Goal: Information Seeking & Learning: Learn about a topic

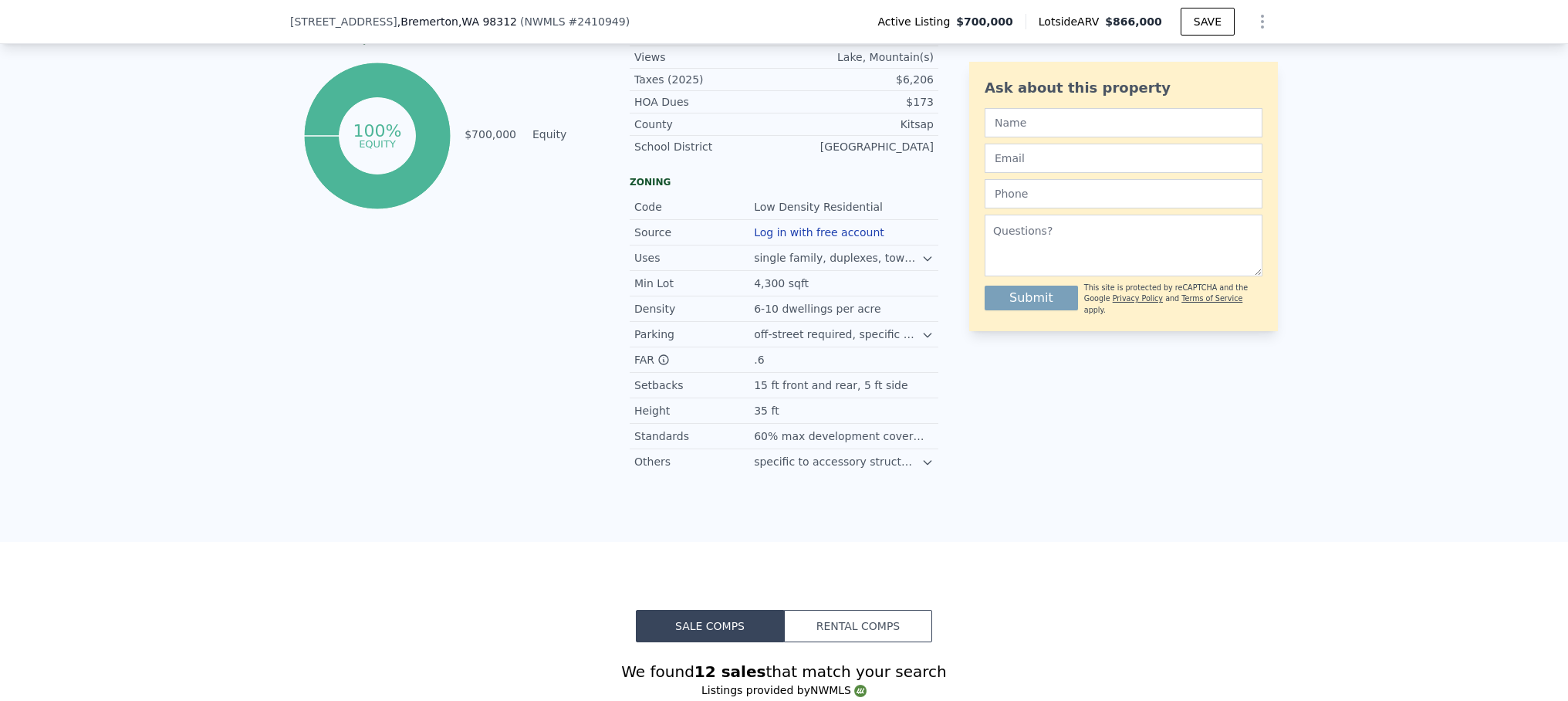
scroll to position [1128, 0]
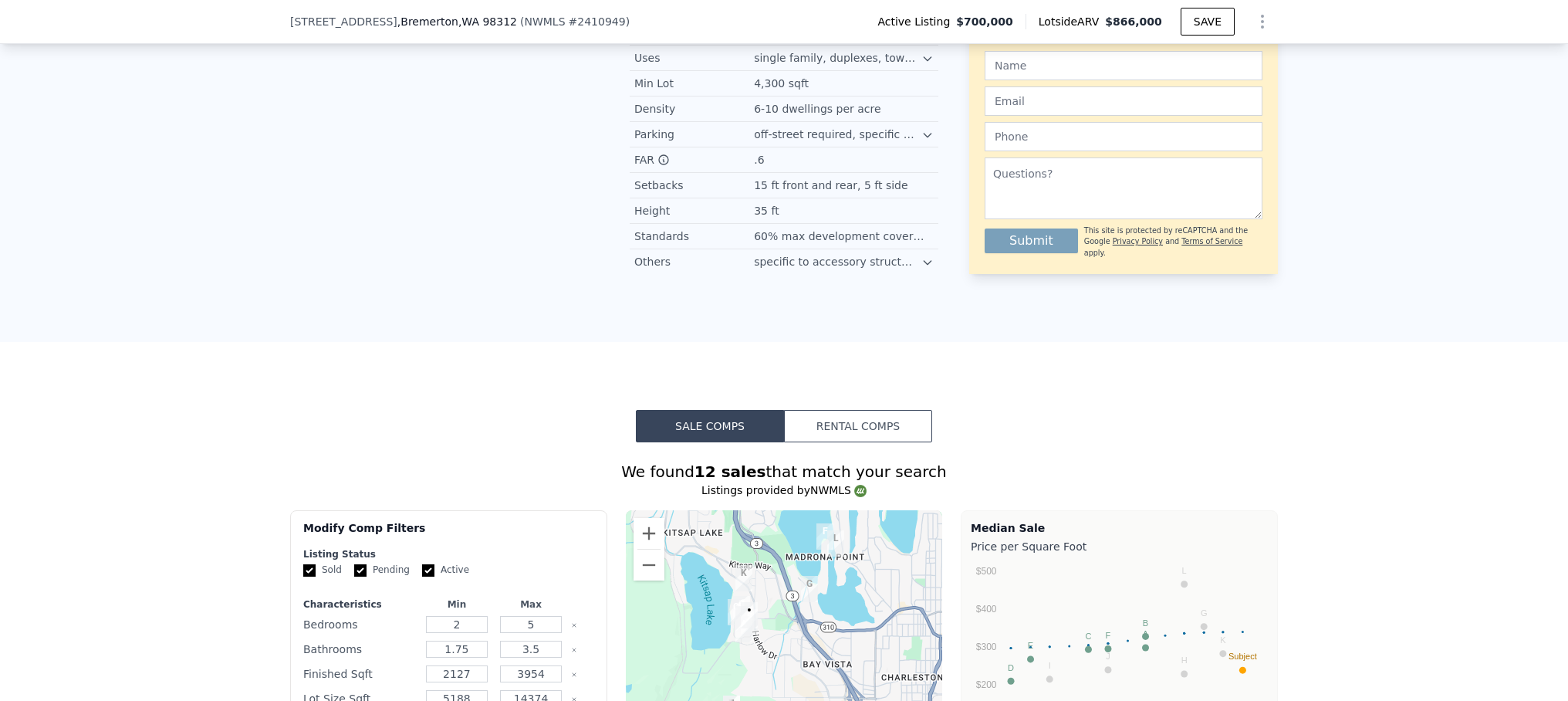
click at [857, 437] on button "Rental Comps" at bounding box center [859, 426] width 149 height 33
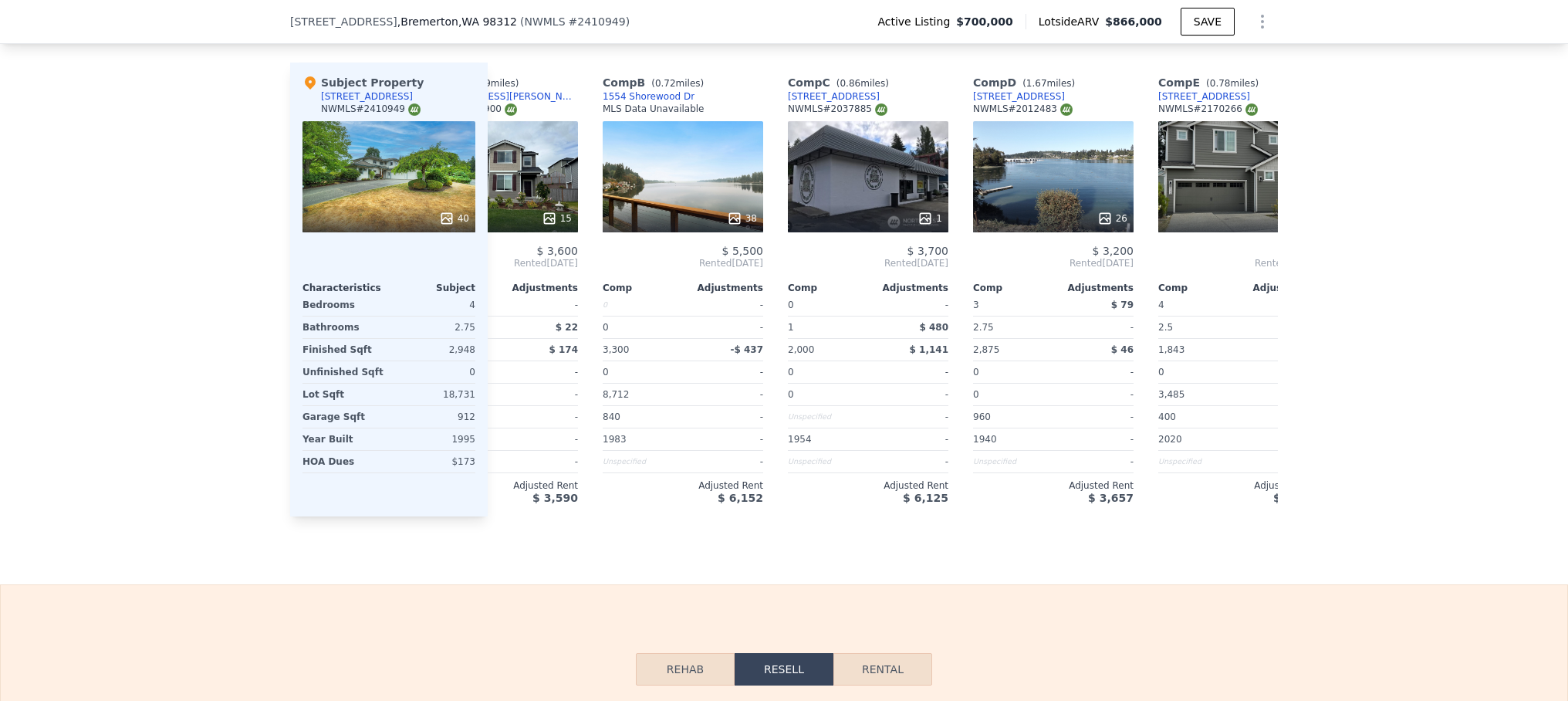
scroll to position [0, 0]
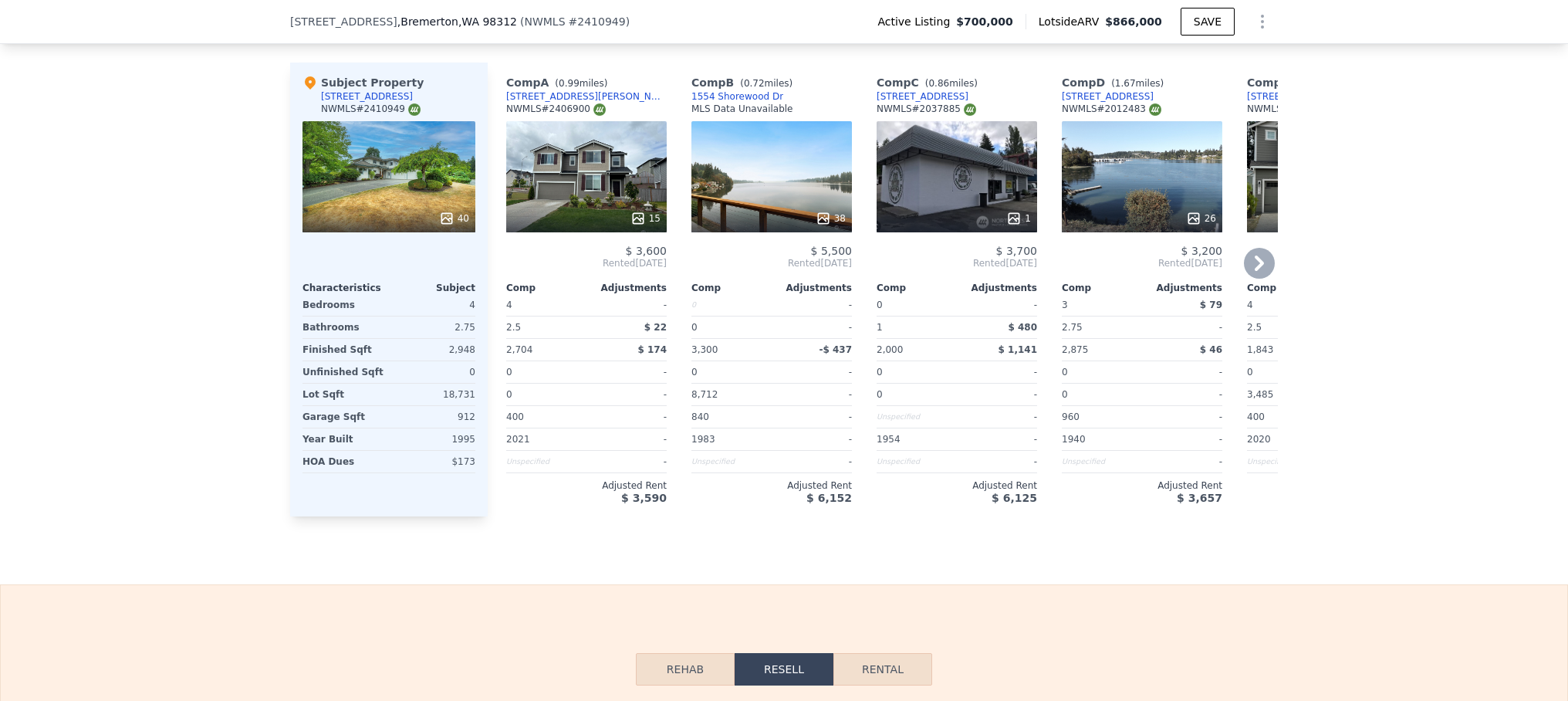
click at [769, 194] on div "38" at bounding box center [772, 176] width 160 height 111
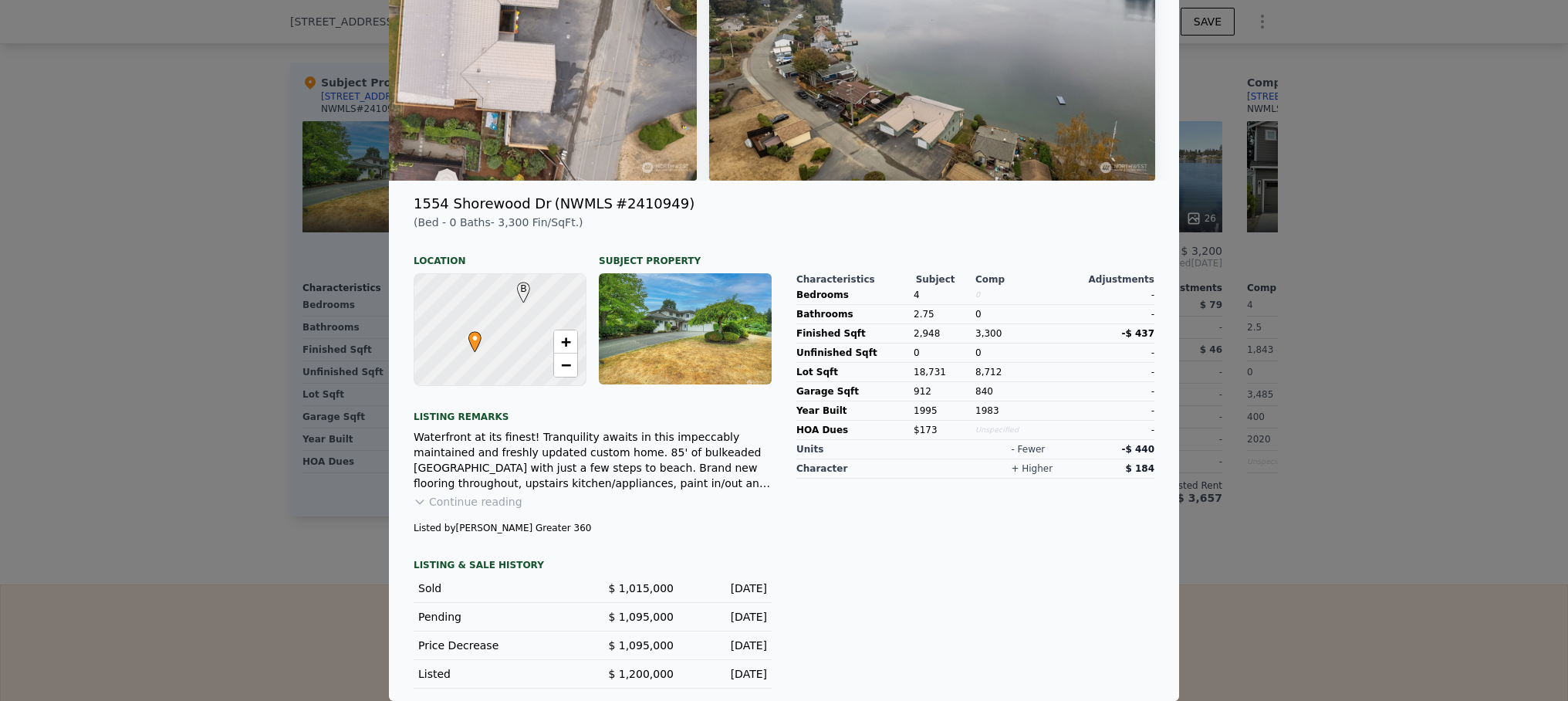
scroll to position [221, 0]
click at [1272, 547] on div at bounding box center [784, 350] width 1568 height 701
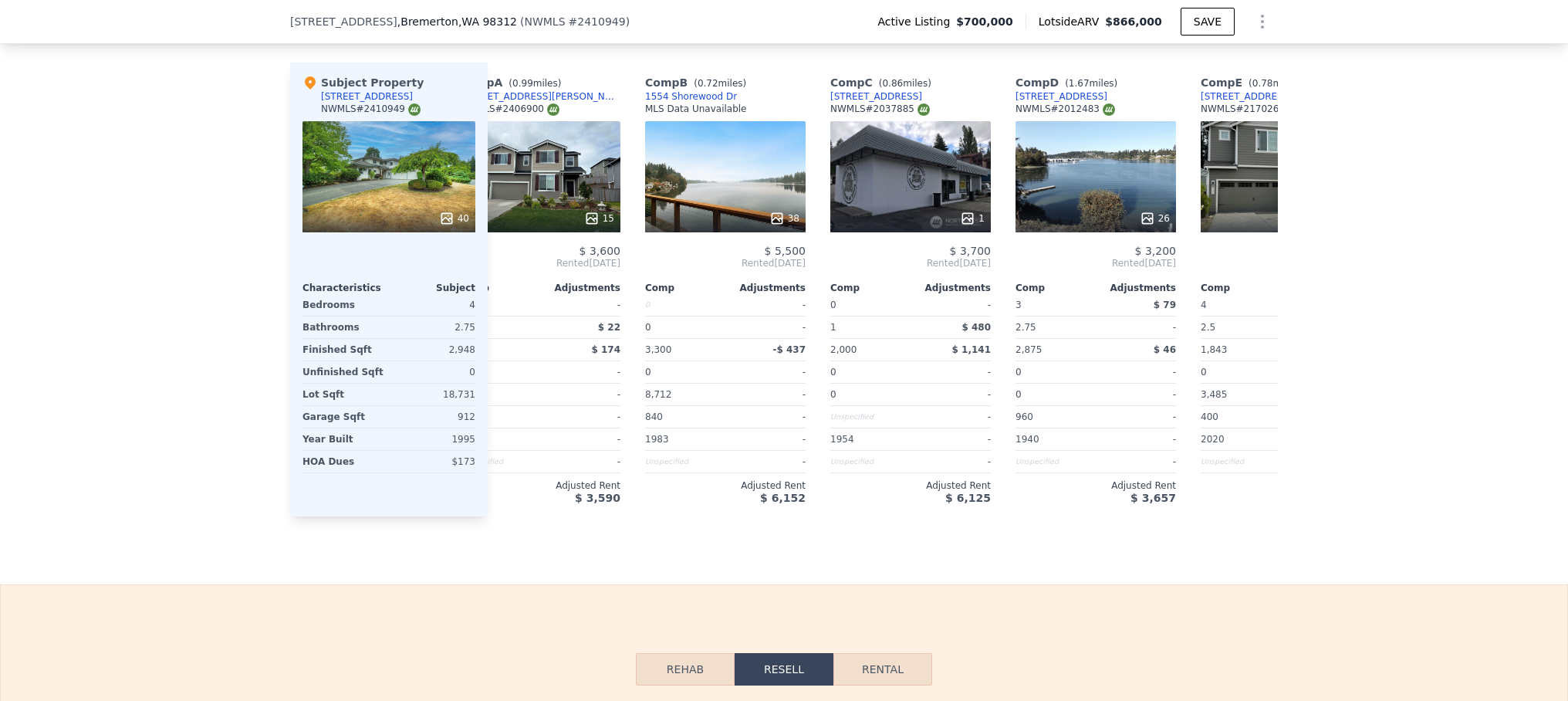
scroll to position [0, 0]
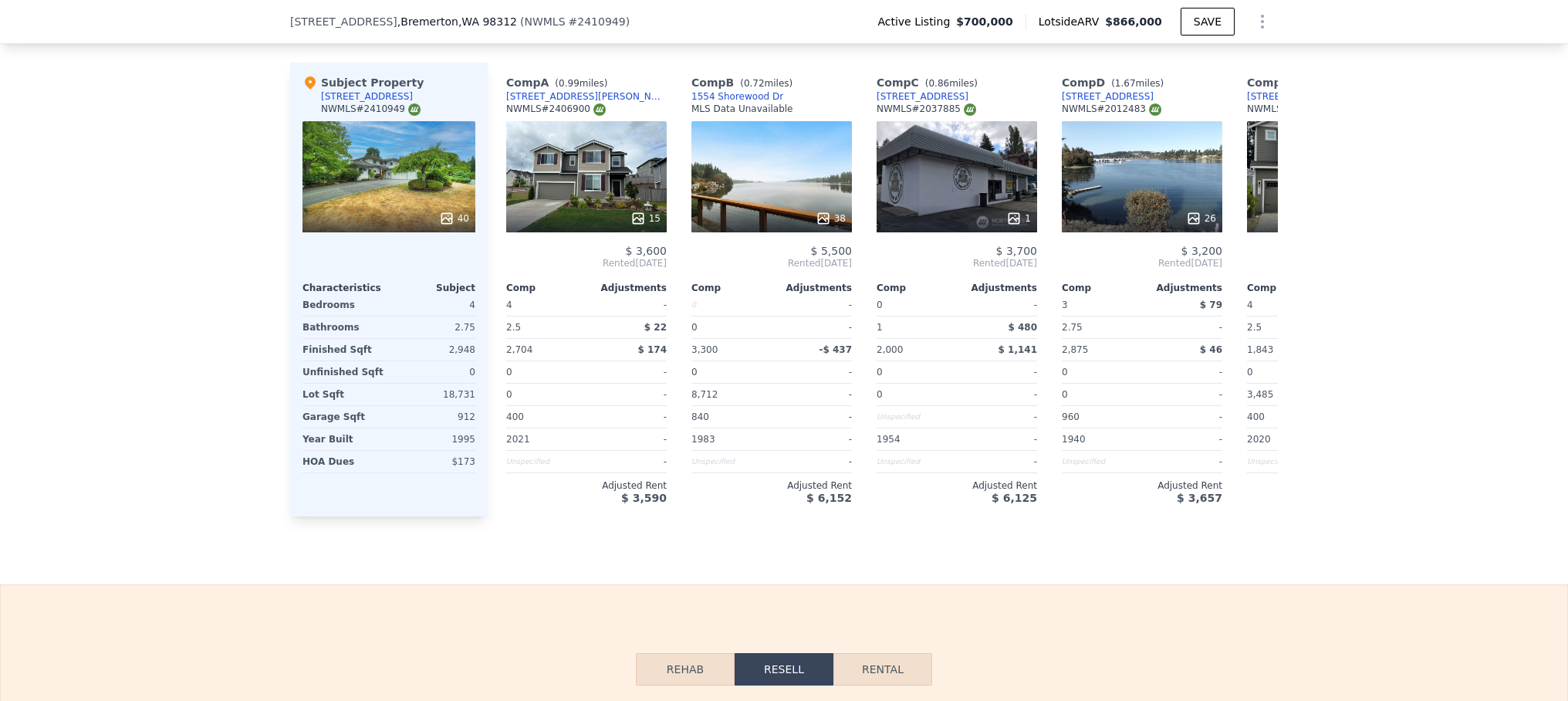
click at [161, 461] on div "We found 10 rentals that match your search Listings provided by NWMLS . Filters…" at bounding box center [784, 117] width 1568 height 799
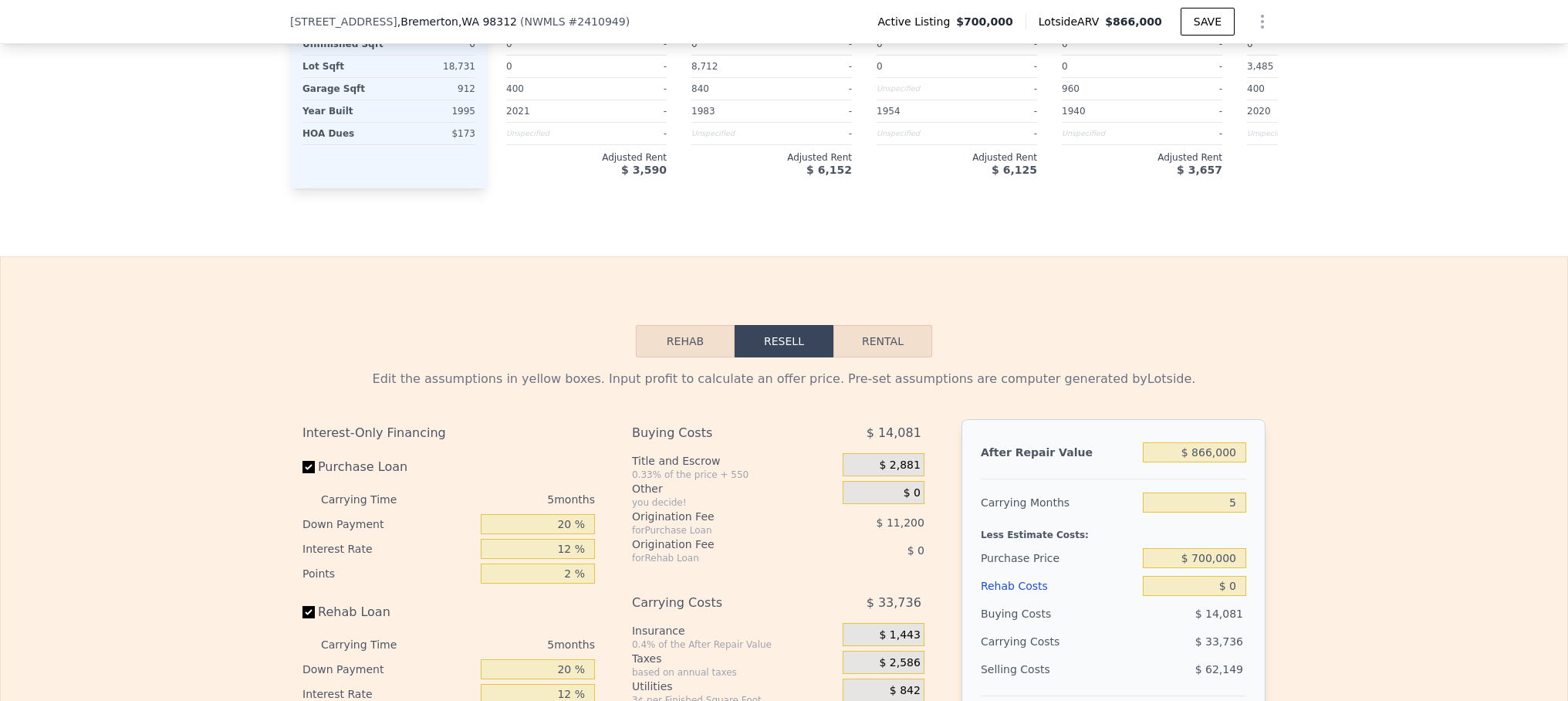
scroll to position [2272, 0]
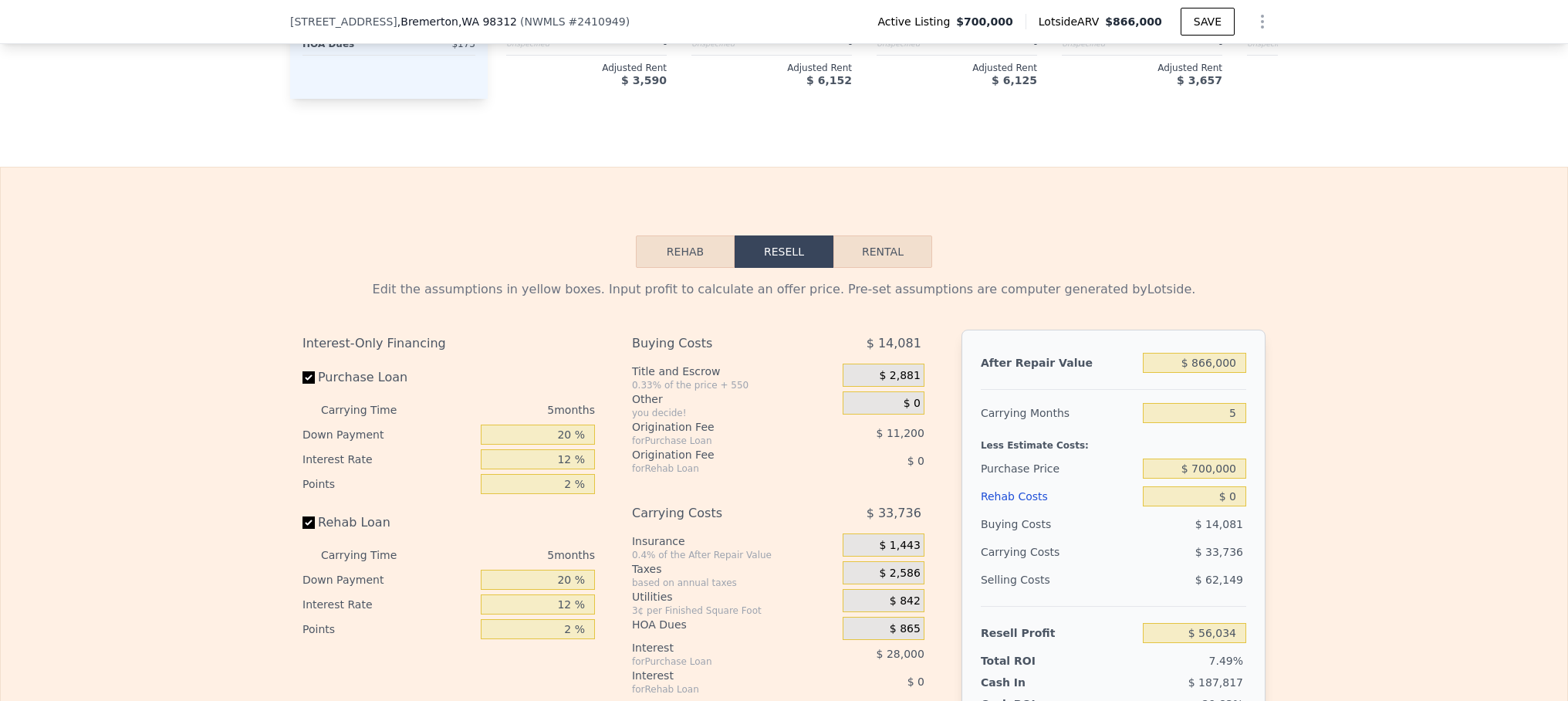
click at [872, 268] on button "Rental" at bounding box center [883, 251] width 98 height 33
select select "30"
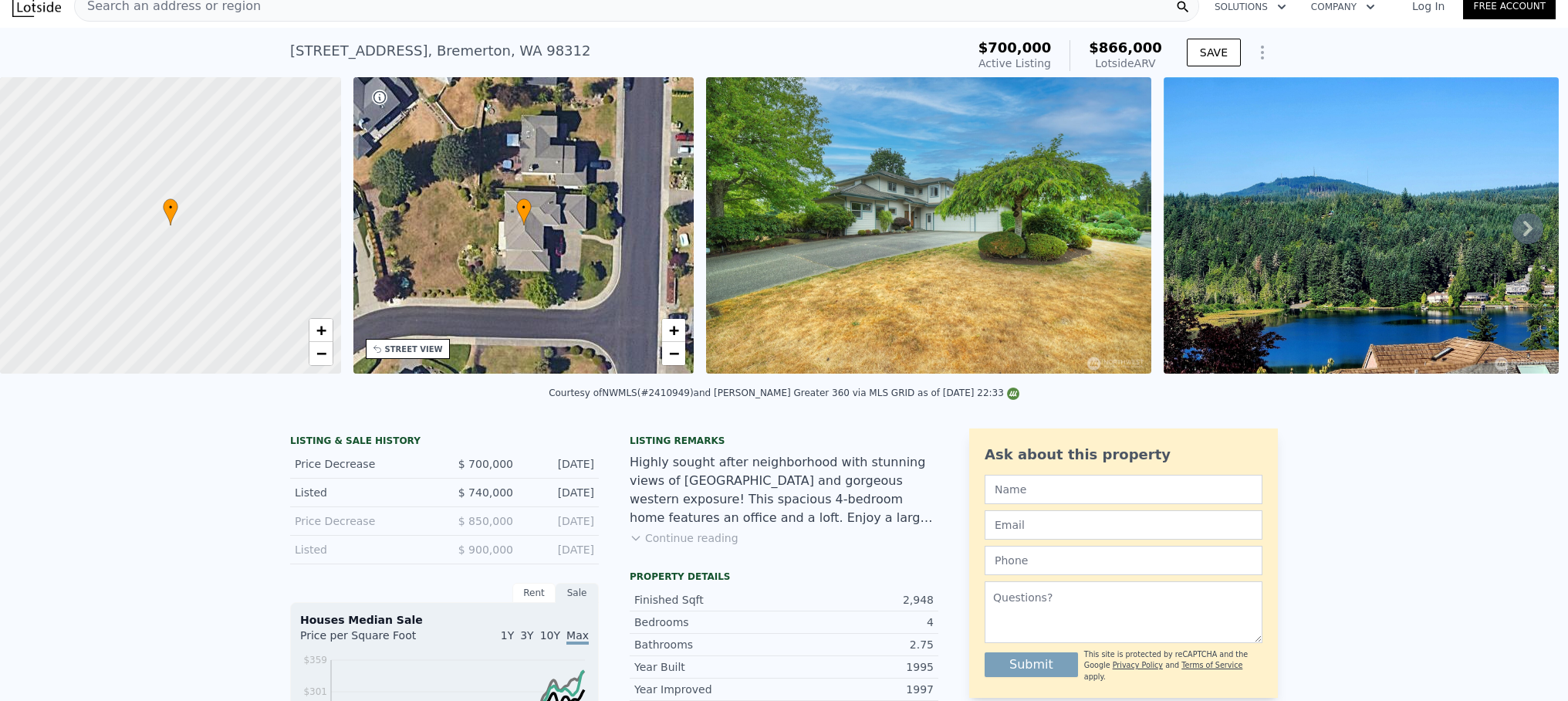
scroll to position [0, 0]
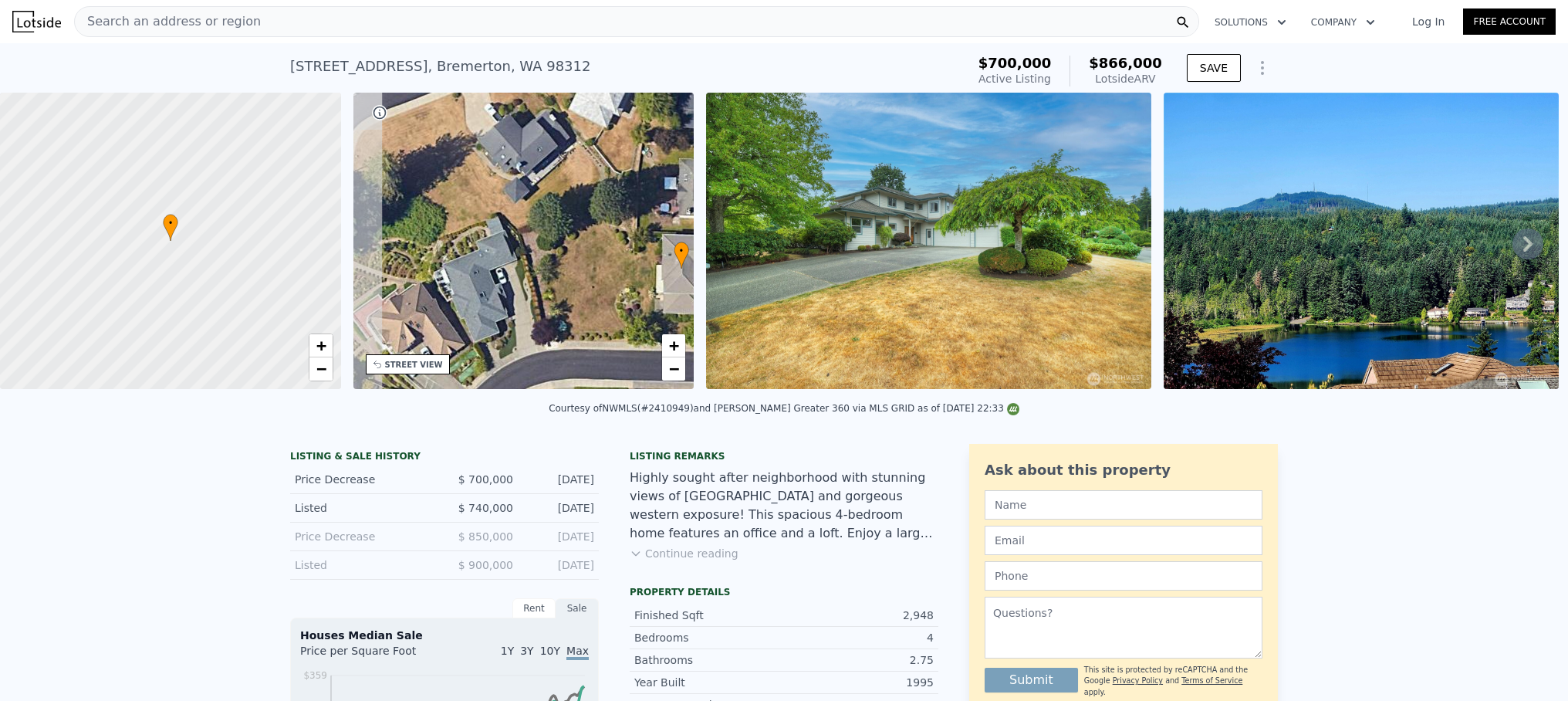
drag, startPoint x: 409, startPoint y: 262, endPoint x: 567, endPoint y: 290, distance: 160.5
click at [567, 290] on div "• + −" at bounding box center [524, 240] width 341 height 296
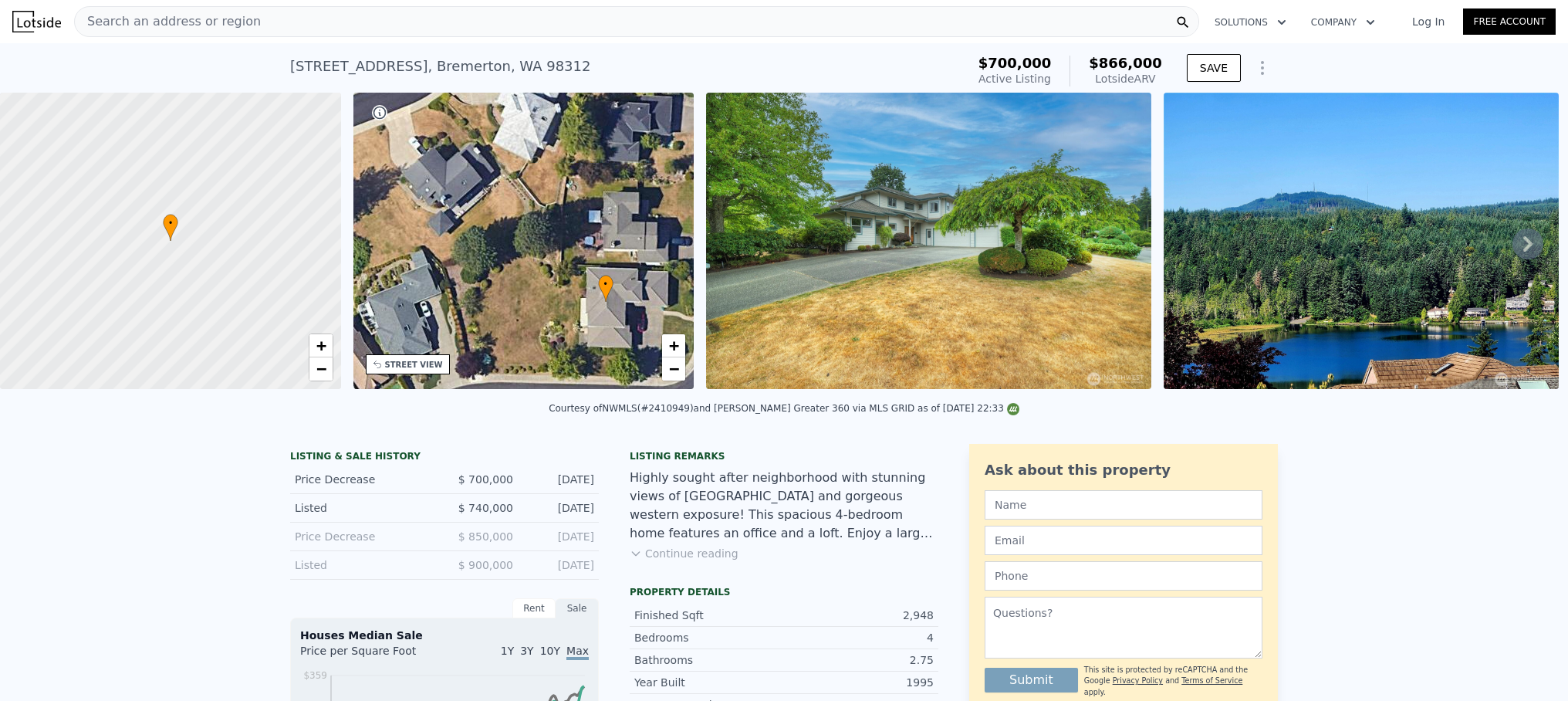
drag, startPoint x: 586, startPoint y: 204, endPoint x: 510, endPoint y: 237, distance: 82.9
click at [510, 237] on div "• + −" at bounding box center [524, 240] width 341 height 296
click at [496, 278] on div "• + −" at bounding box center [524, 240] width 341 height 296
click at [672, 344] on span "+" at bounding box center [674, 345] width 10 height 19
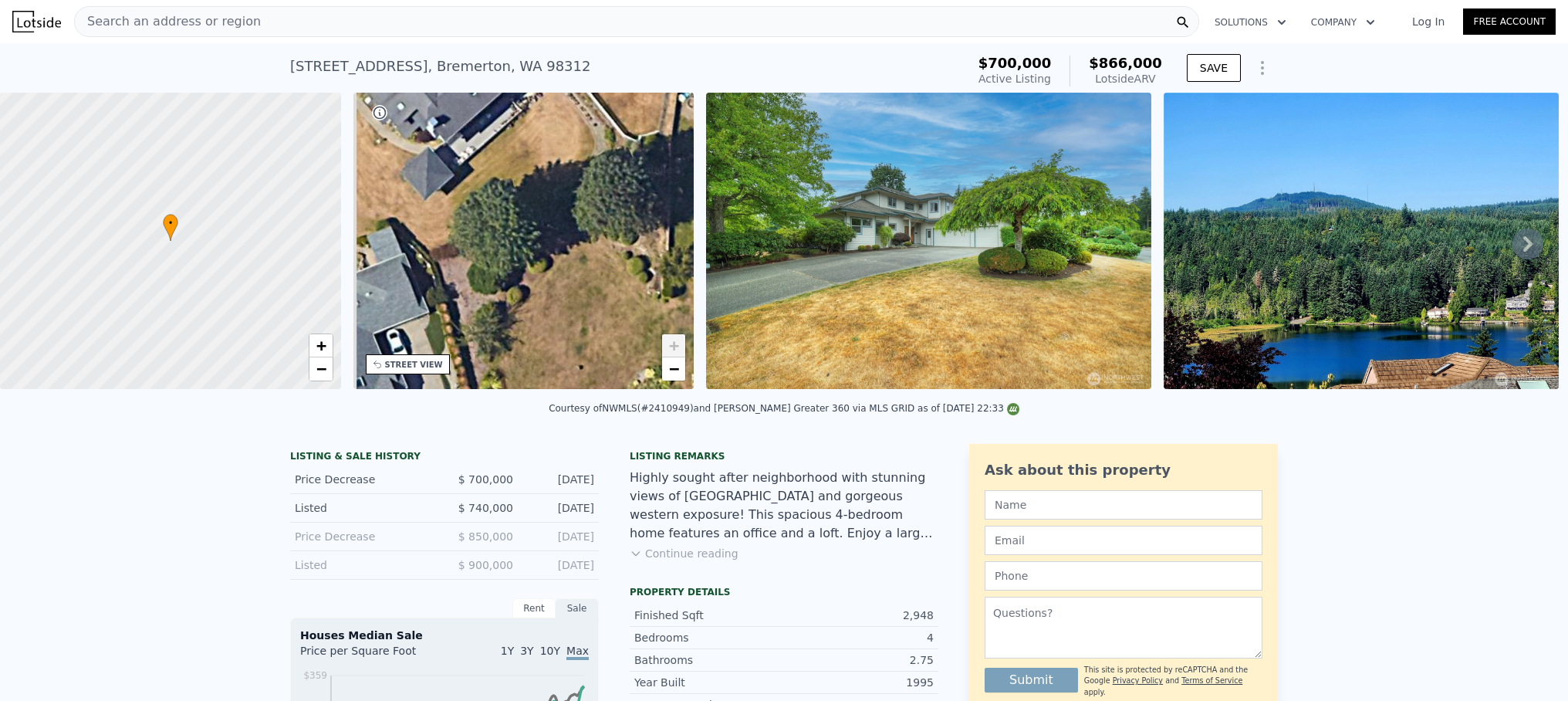
drag, startPoint x: 460, startPoint y: 287, endPoint x: 544, endPoint y: 245, distance: 93.9
click at [544, 245] on div "• + −" at bounding box center [524, 240] width 341 height 296
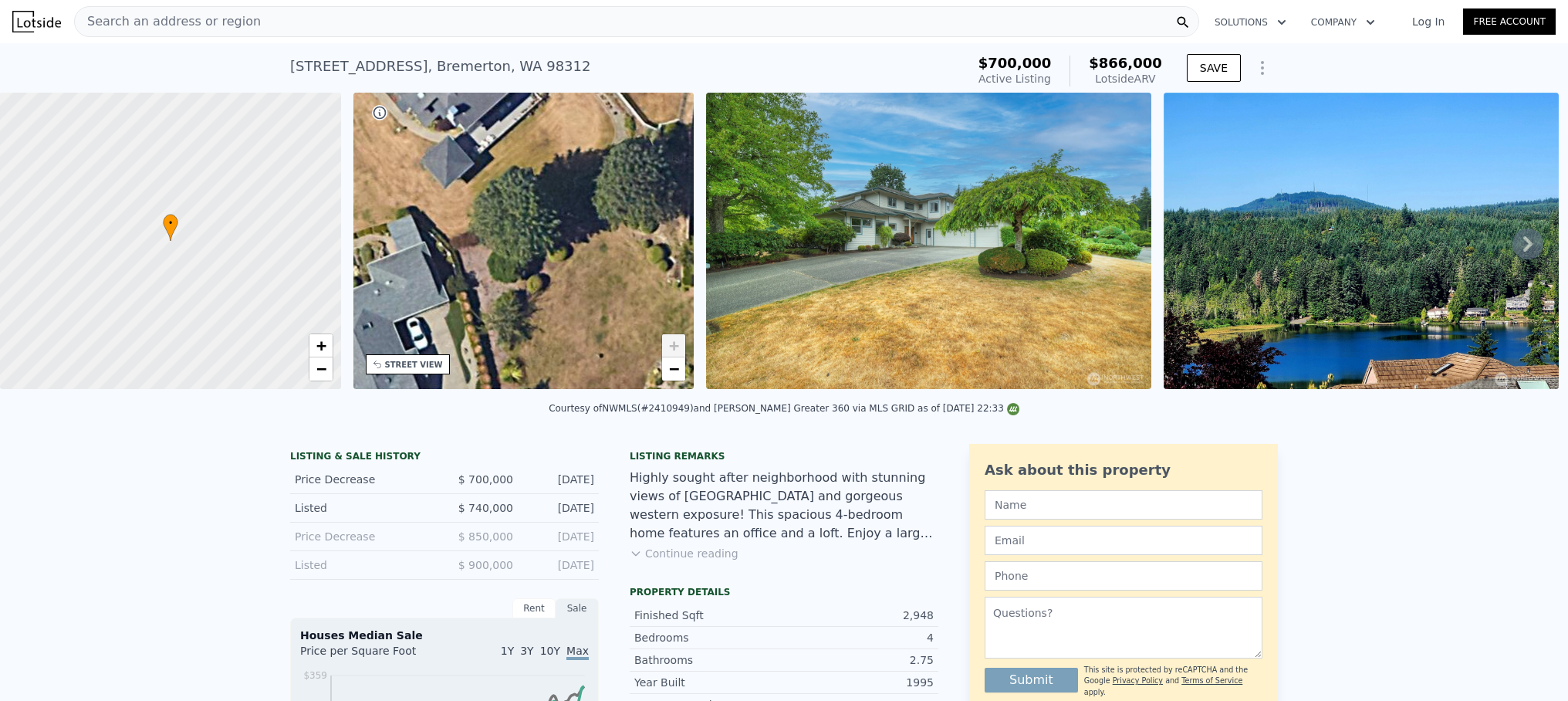
click at [674, 343] on span "+" at bounding box center [674, 345] width 10 height 19
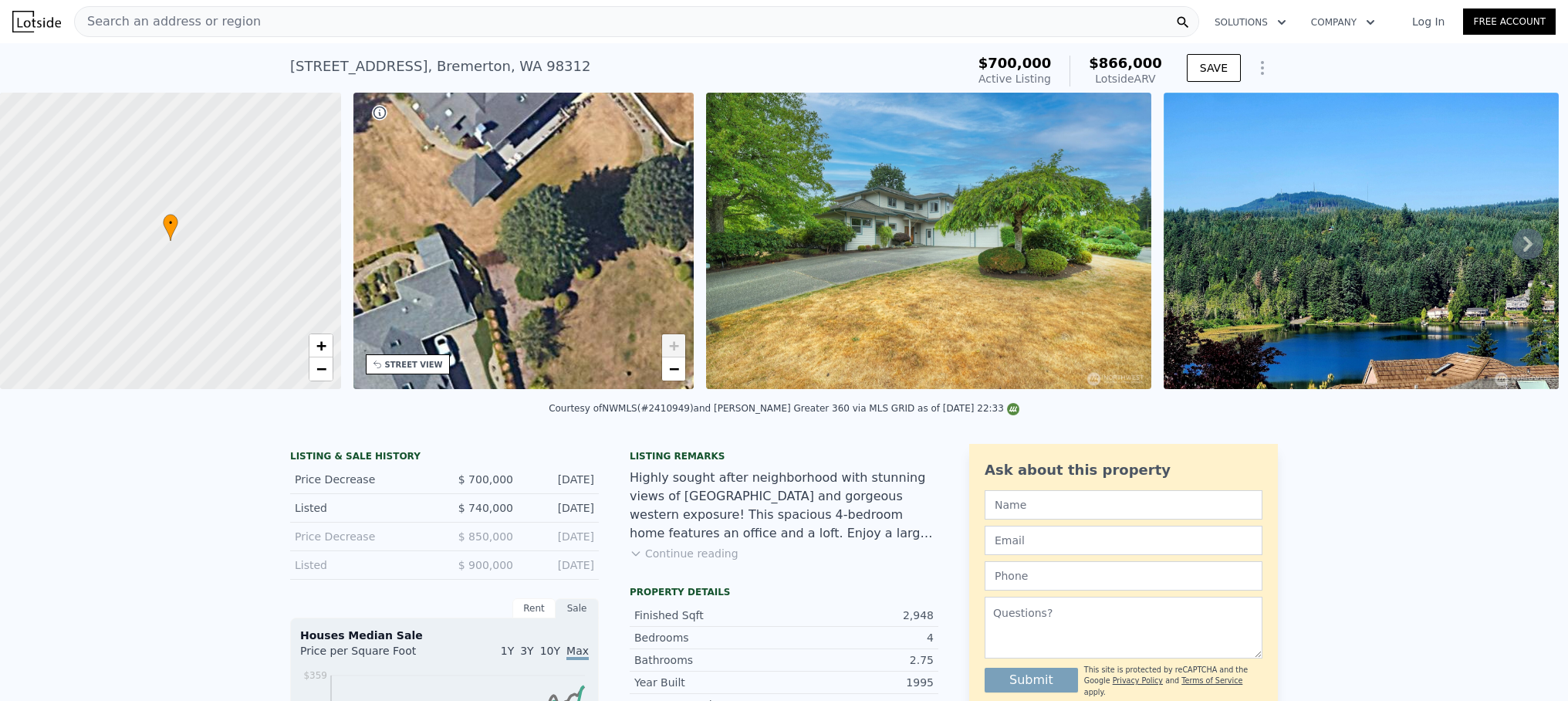
drag, startPoint x: 512, startPoint y: 325, endPoint x: 540, endPoint y: 345, distance: 34.4
click at [540, 345] on div "• + −" at bounding box center [524, 240] width 341 height 296
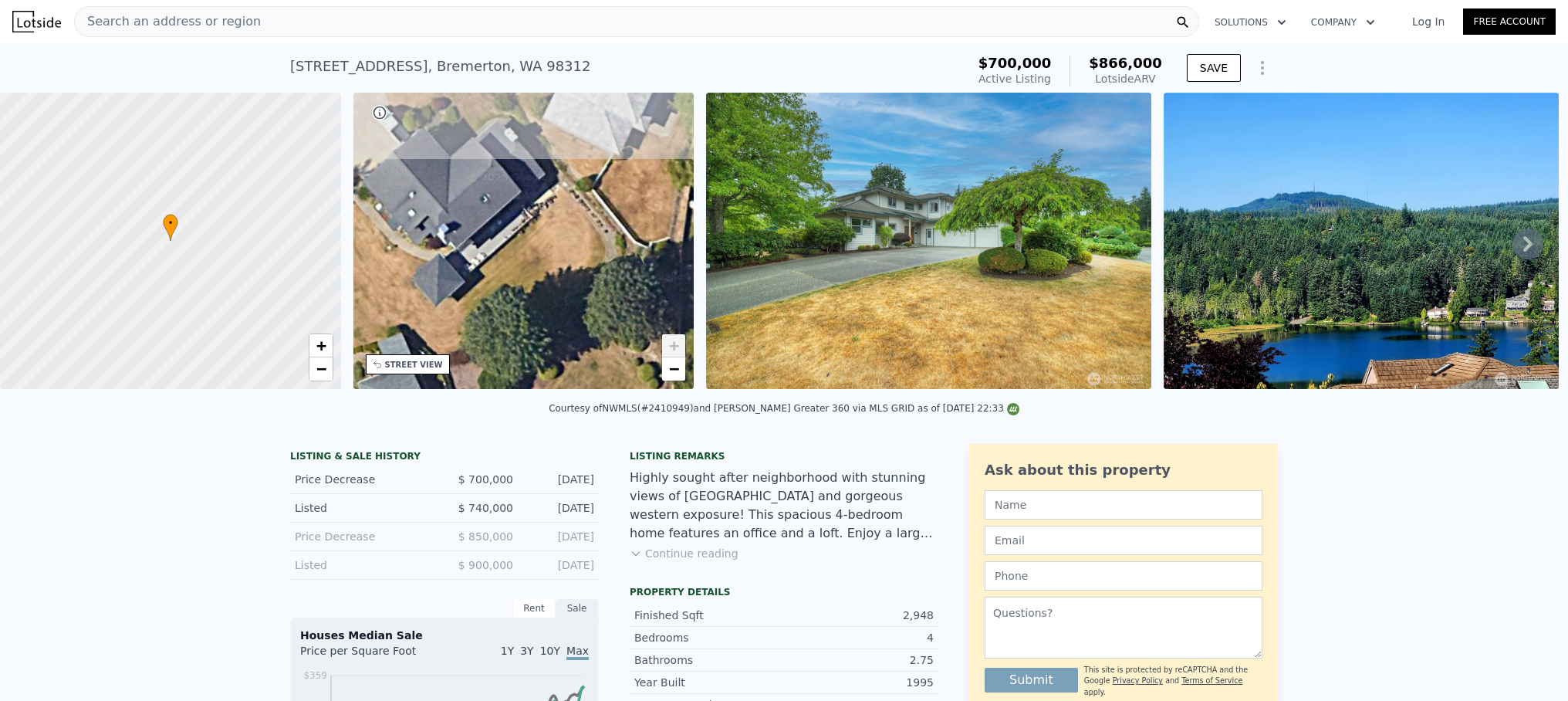
drag, startPoint x: 579, startPoint y: 189, endPoint x: 541, endPoint y: 287, distance: 105.1
click at [541, 287] on div "• + −" at bounding box center [524, 240] width 341 height 296
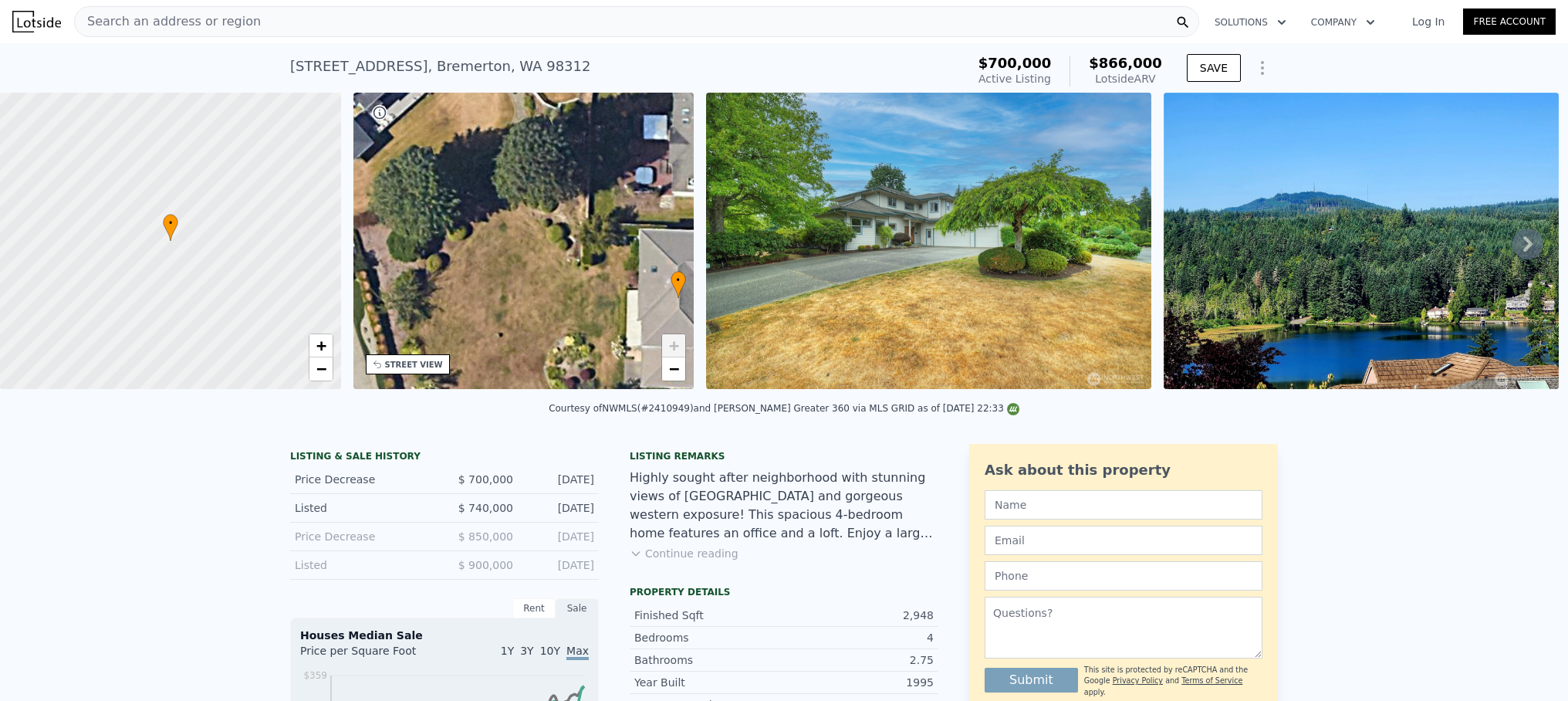
drag, startPoint x: 574, startPoint y: 340, endPoint x: 472, endPoint y: 321, distance: 103.8
click at [472, 321] on div "• + −" at bounding box center [524, 240] width 341 height 296
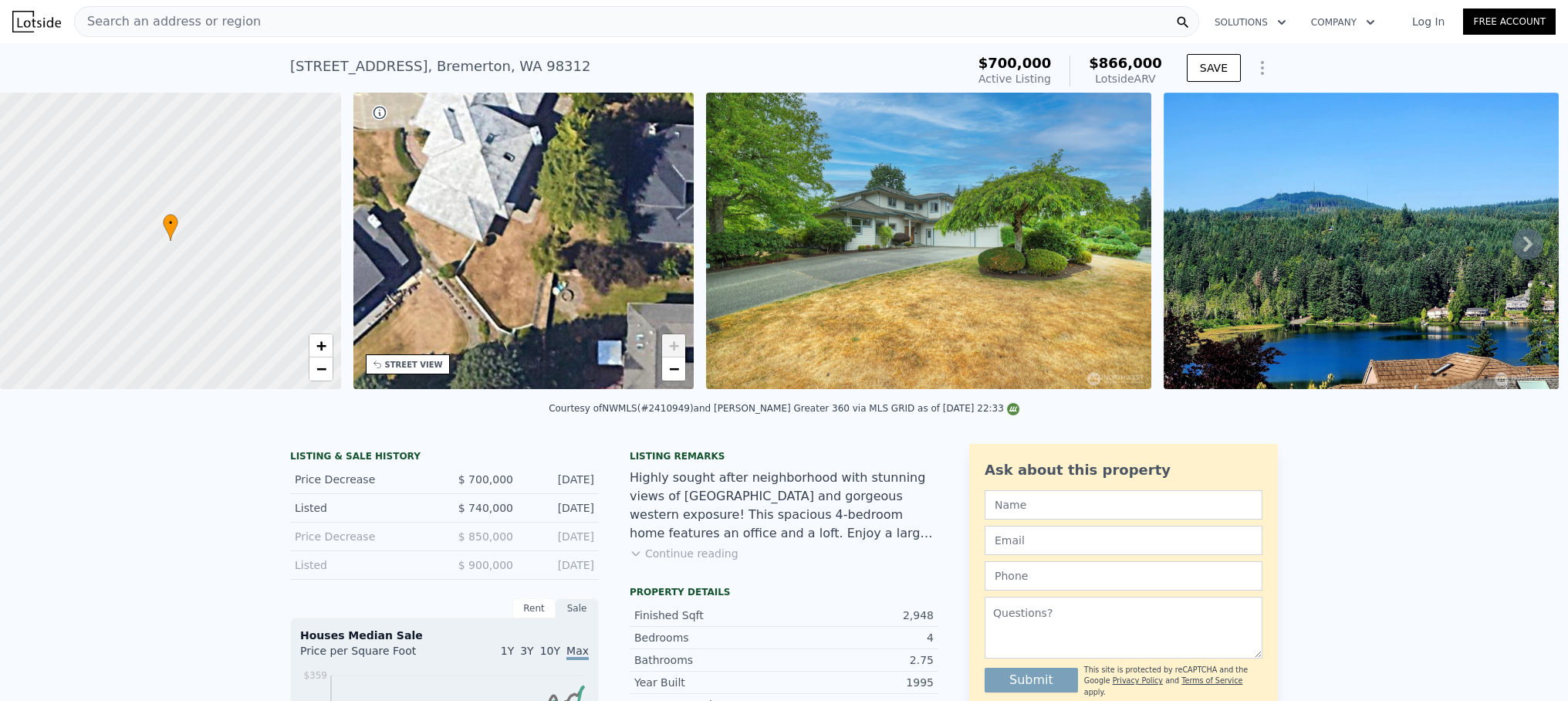
drag, startPoint x: 548, startPoint y: 189, endPoint x: 529, endPoint y: 291, distance: 103.8
click at [529, 292] on div "• + −" at bounding box center [524, 240] width 341 height 296
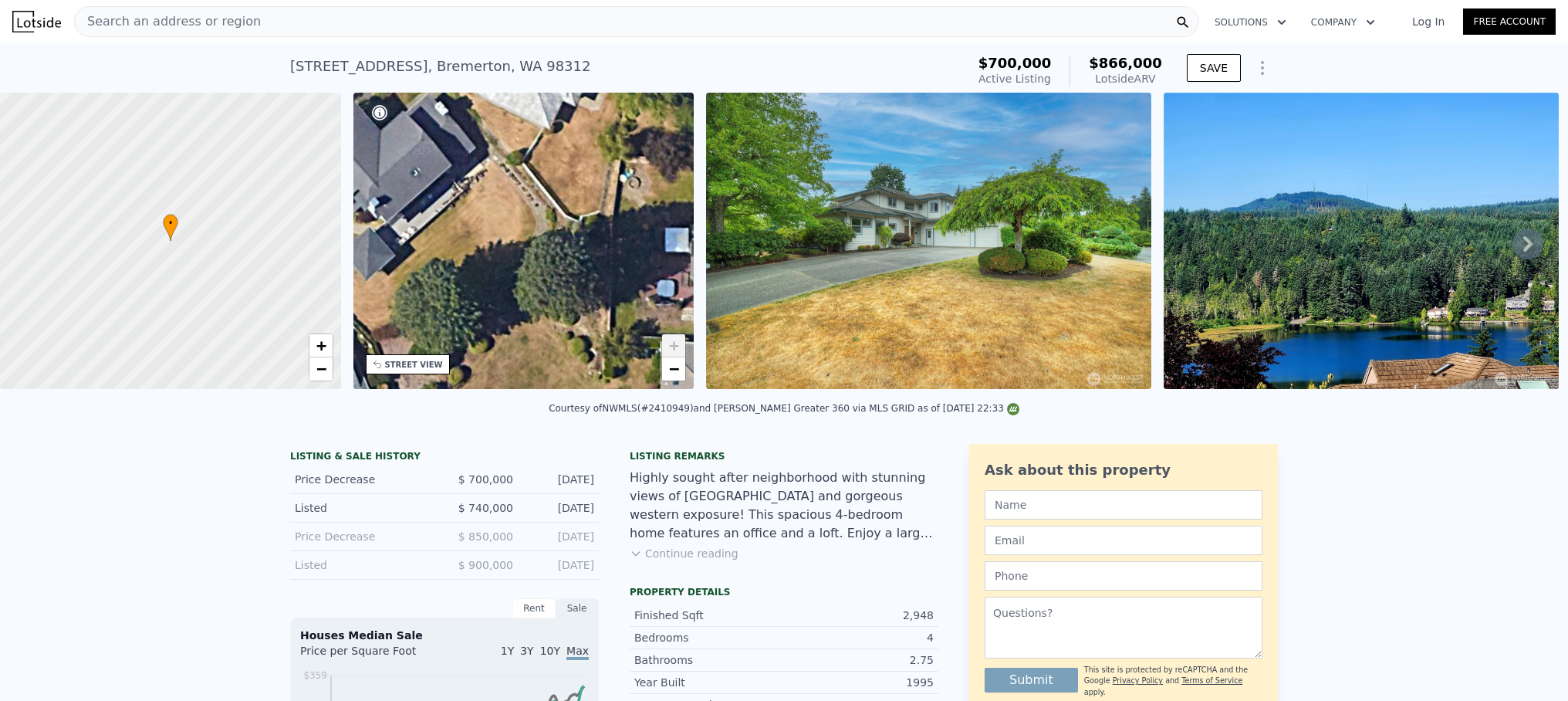
drag, startPoint x: 442, startPoint y: 300, endPoint x: 494, endPoint y: 149, distance: 159.7
click at [494, 149] on div "• + −" at bounding box center [524, 240] width 341 height 296
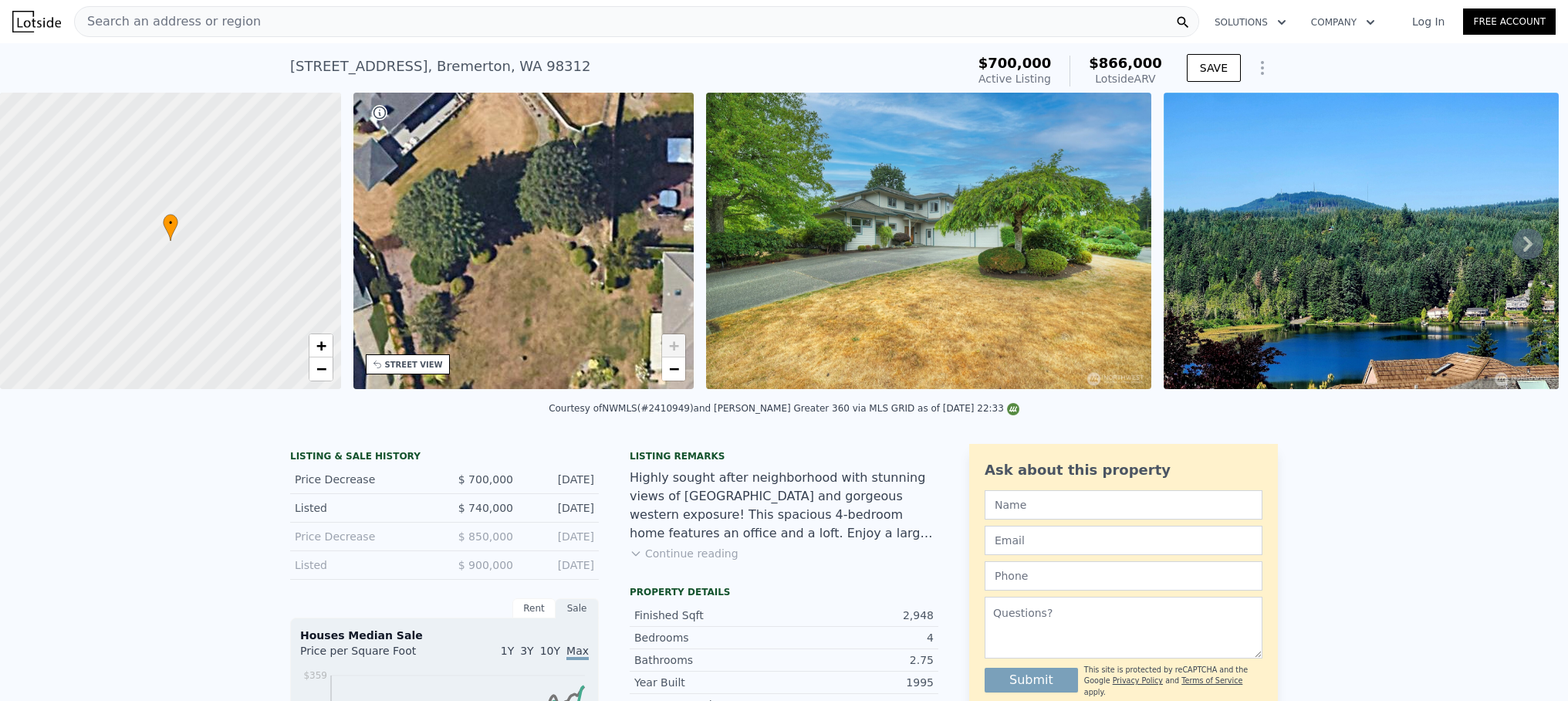
drag, startPoint x: 557, startPoint y: 336, endPoint x: 560, endPoint y: 245, distance: 91.0
click at [560, 245] on div "• + −" at bounding box center [524, 240] width 341 height 296
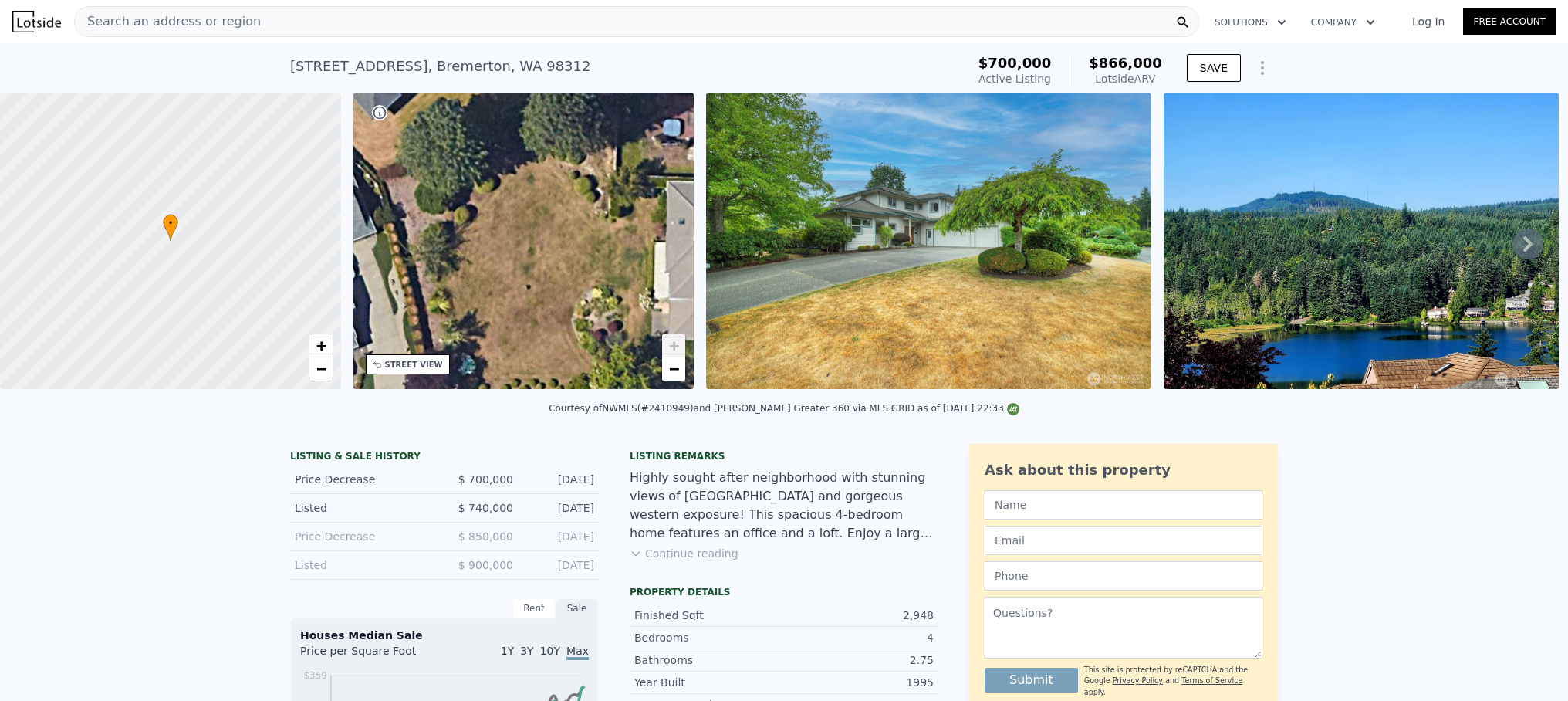
drag, startPoint x: 557, startPoint y: 330, endPoint x: 529, endPoint y: 215, distance: 118.4
click at [540, 224] on div "• + −" at bounding box center [524, 240] width 341 height 296
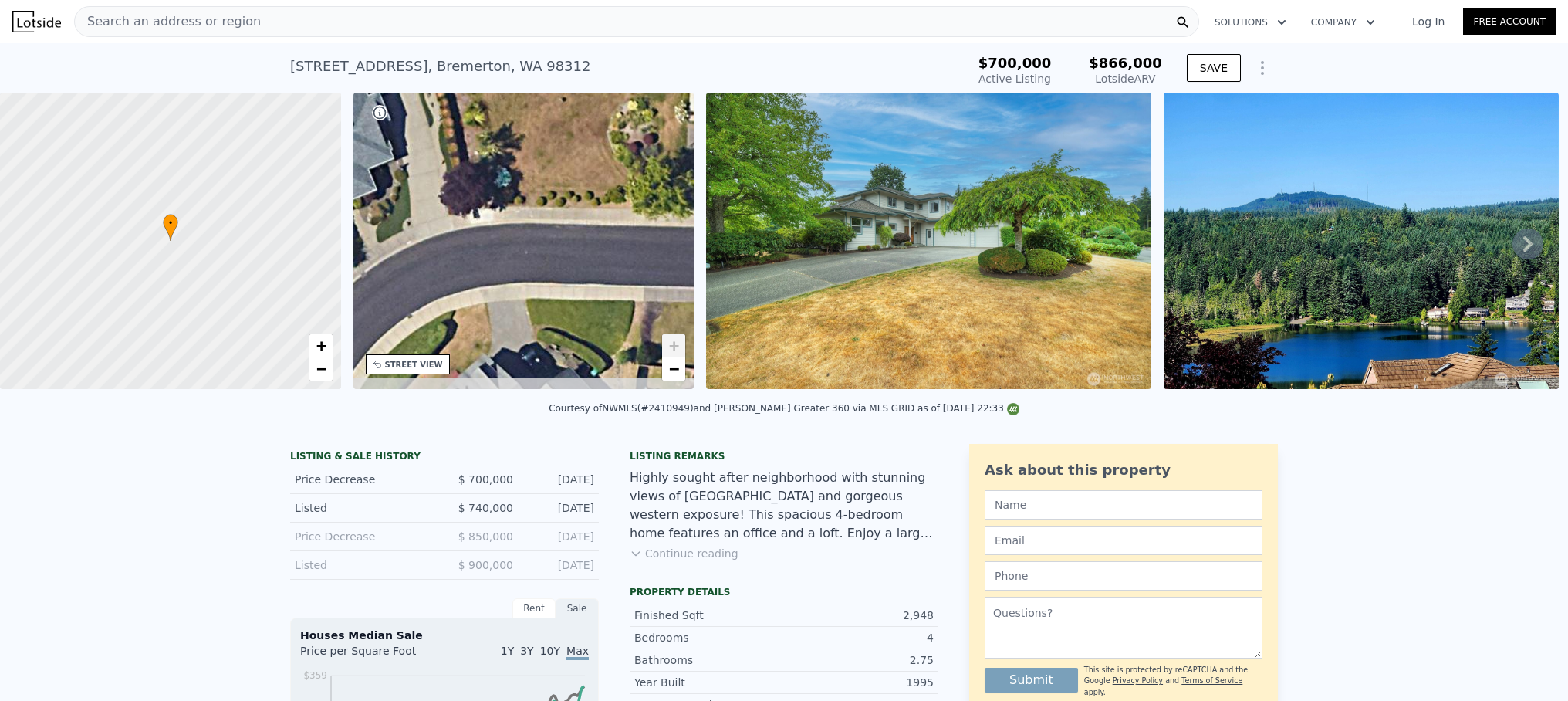
drag, startPoint x: 519, startPoint y: 325, endPoint x: 611, endPoint y: 224, distance: 136.6
click at [610, 226] on div "• + −" at bounding box center [524, 240] width 341 height 296
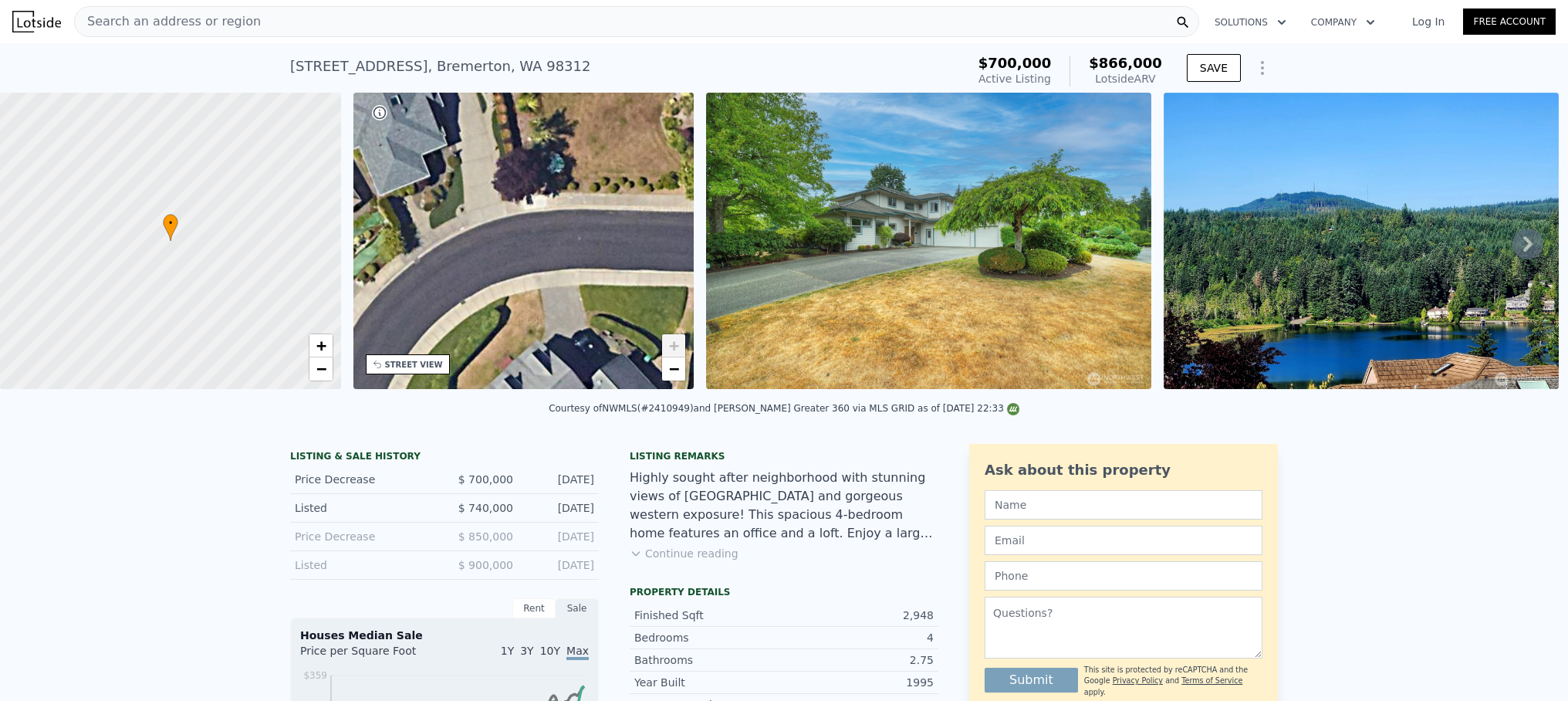
drag, startPoint x: 480, startPoint y: 295, endPoint x: 592, endPoint y: 228, distance: 130.5
click at [571, 234] on div "• + −" at bounding box center [524, 240] width 341 height 296
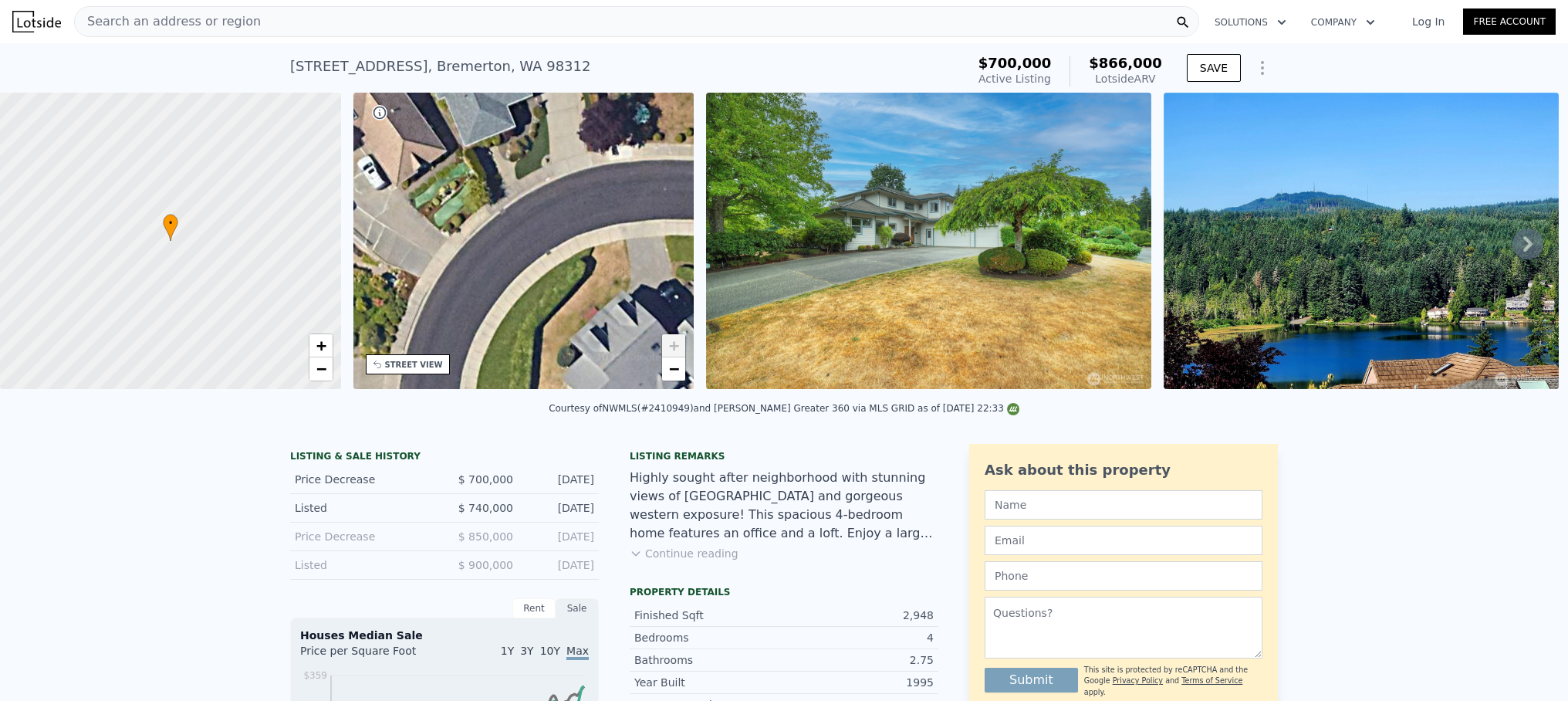
scroll to position [57, 0]
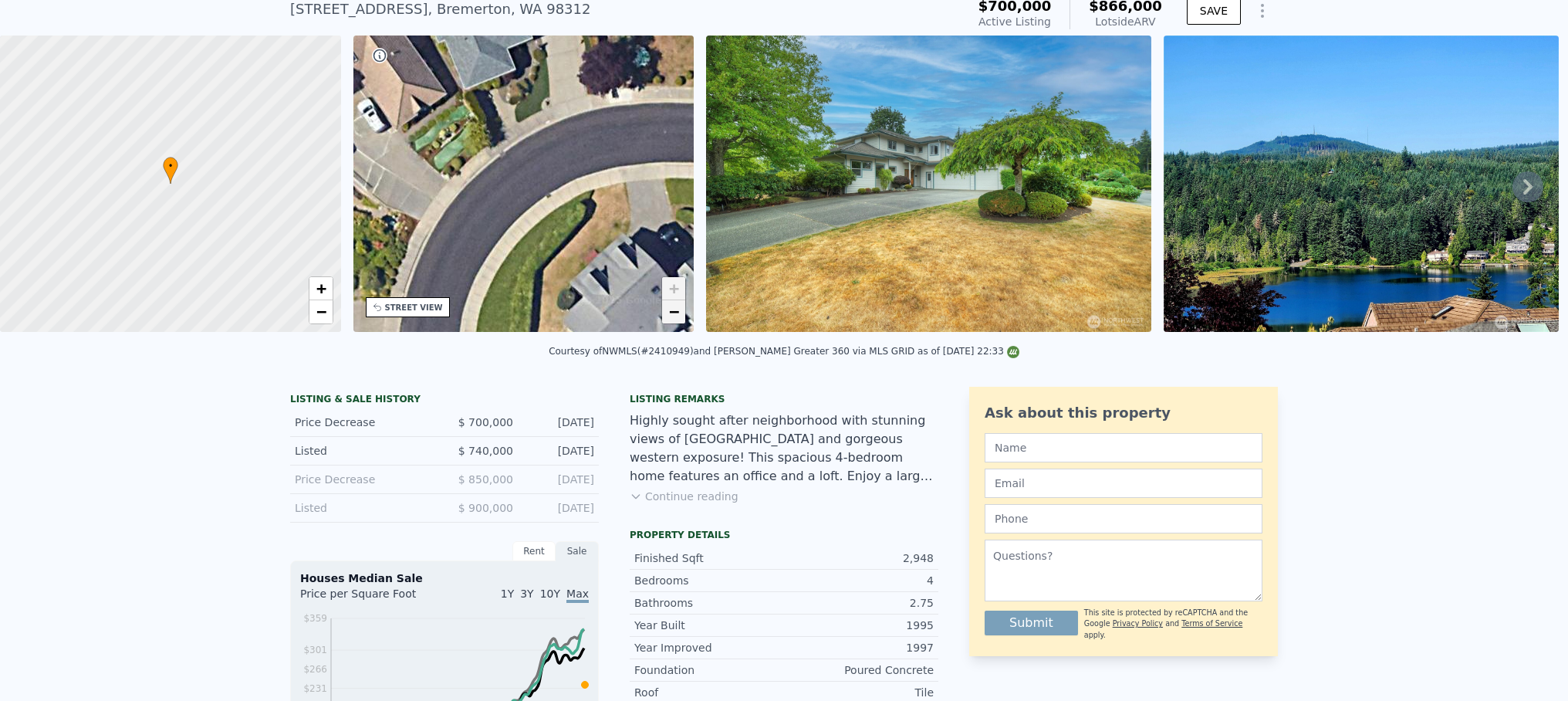
click at [680, 317] on link "−" at bounding box center [674, 312] width 23 height 23
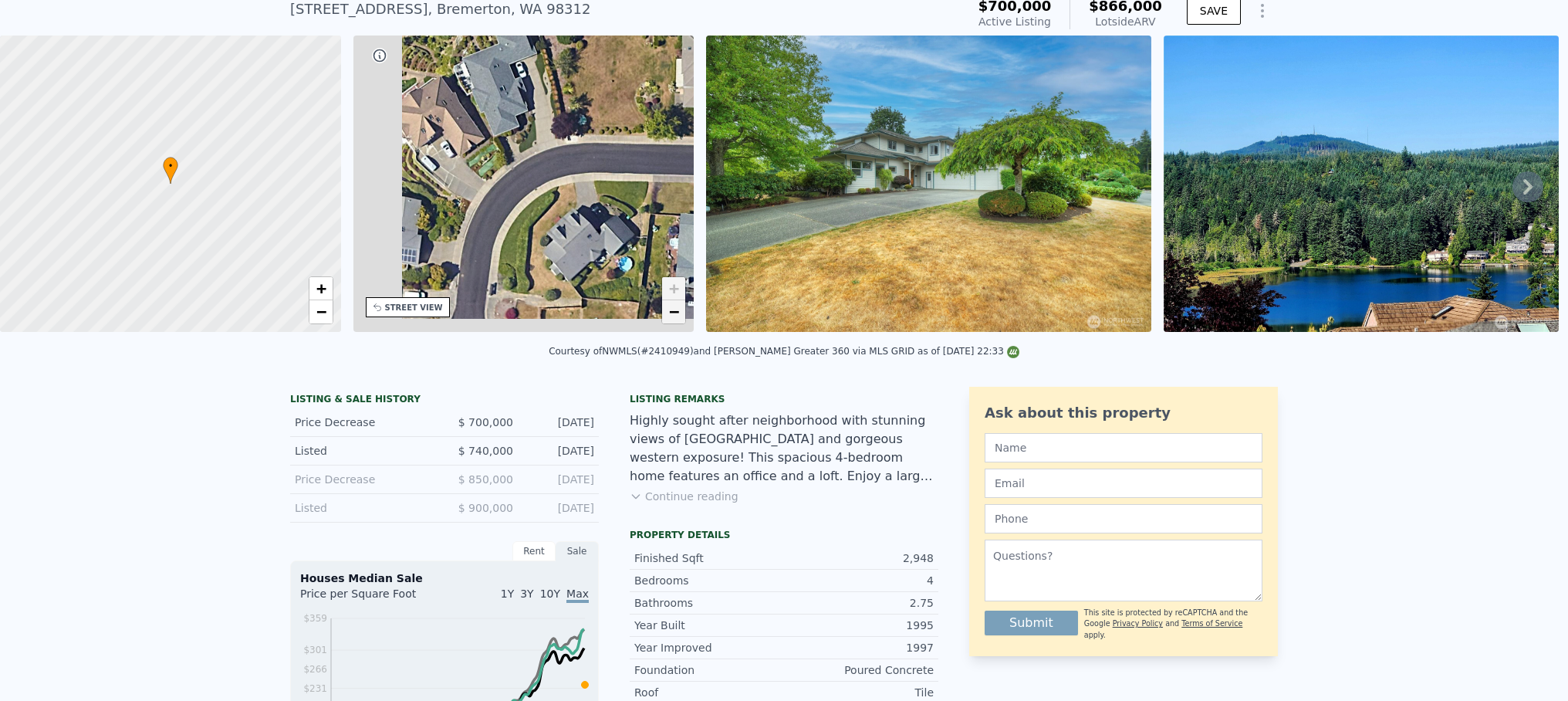
scroll to position [59, 0]
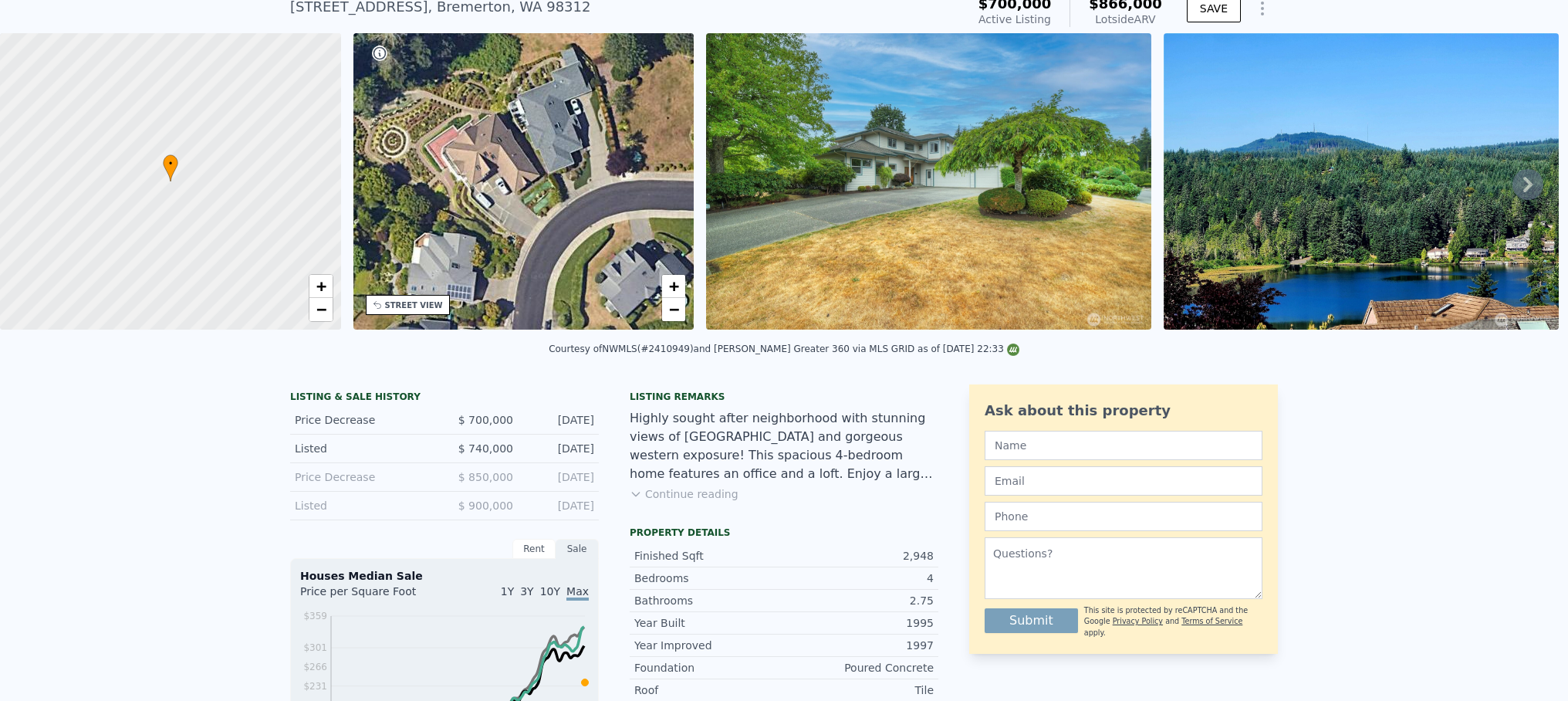
drag, startPoint x: 526, startPoint y: 266, endPoint x: 580, endPoint y: 307, distance: 67.8
click at [580, 307] on div "• + −" at bounding box center [524, 181] width 341 height 296
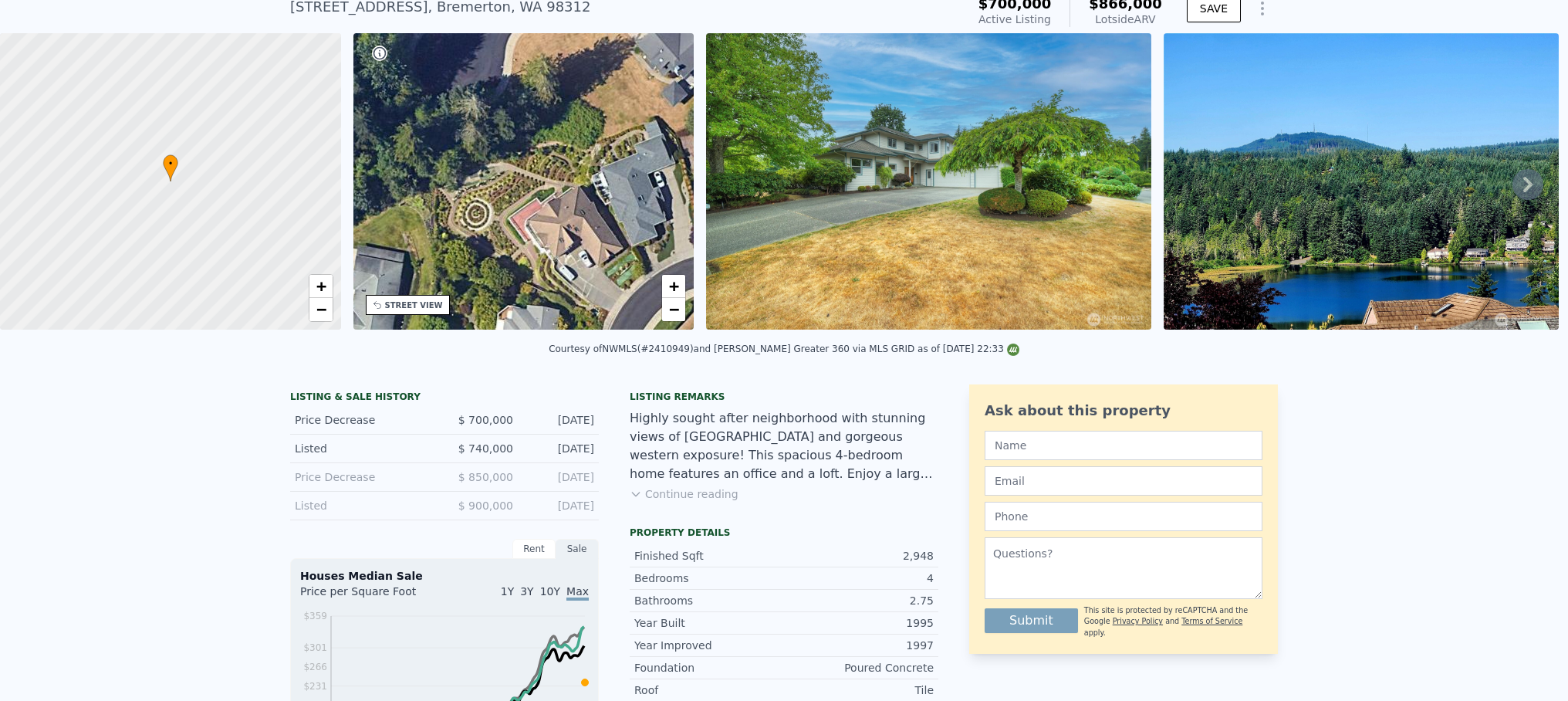
drag, startPoint x: 488, startPoint y: 205, endPoint x: 613, endPoint y: 274, distance: 142.8
click at [577, 261] on div "• + −" at bounding box center [524, 181] width 341 height 296
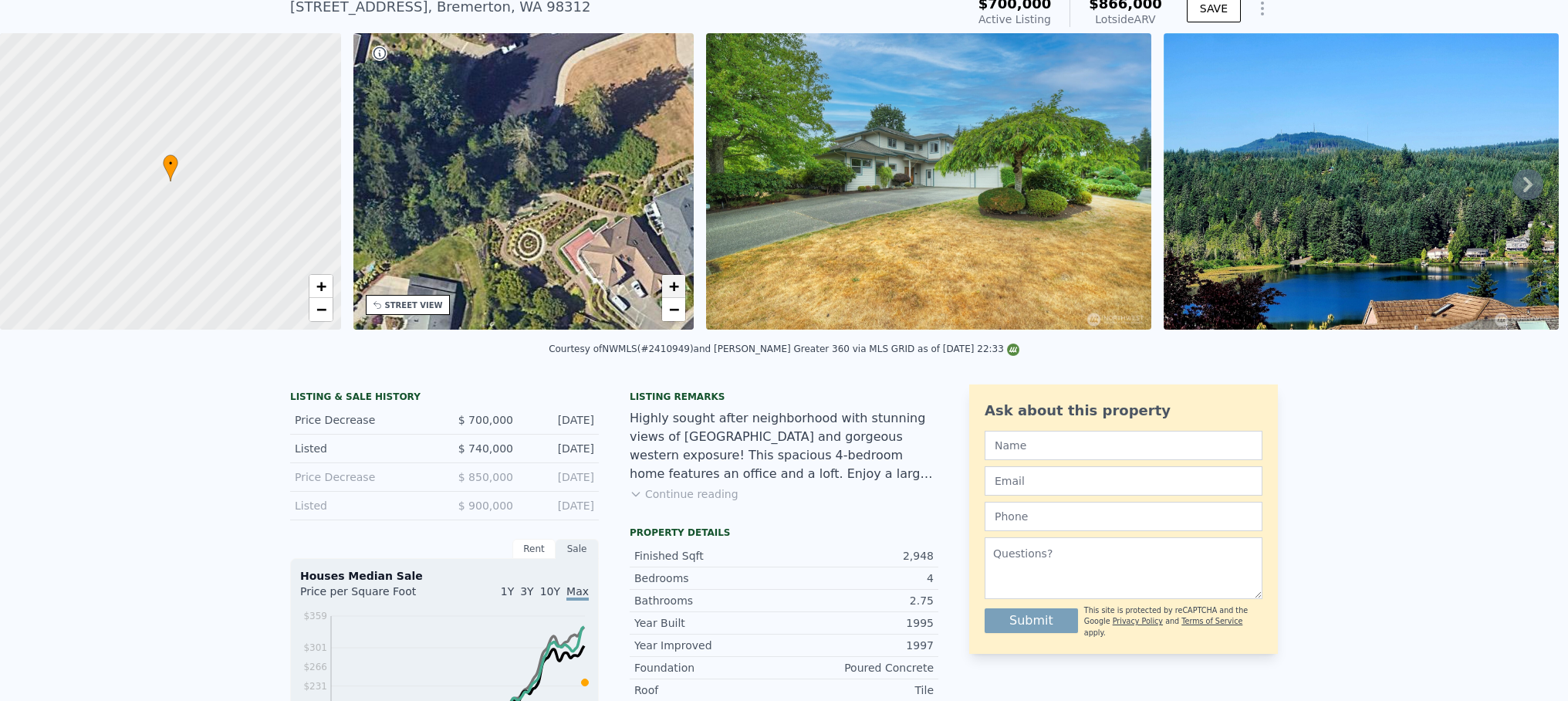
click at [673, 288] on span "+" at bounding box center [674, 285] width 10 height 19
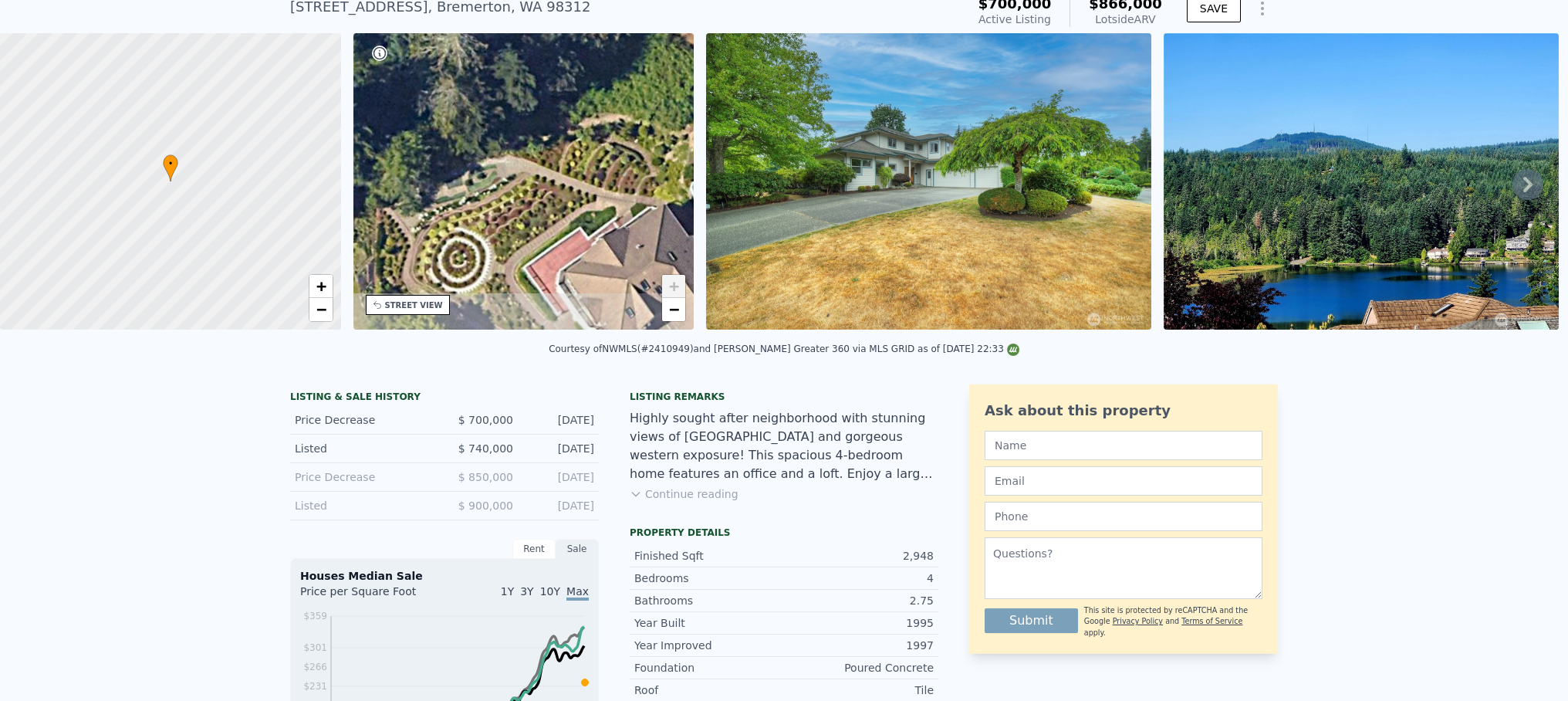
drag, startPoint x: 591, startPoint y: 280, endPoint x: 517, endPoint y: 233, distance: 87.7
click at [517, 233] on div "• + −" at bounding box center [524, 181] width 341 height 296
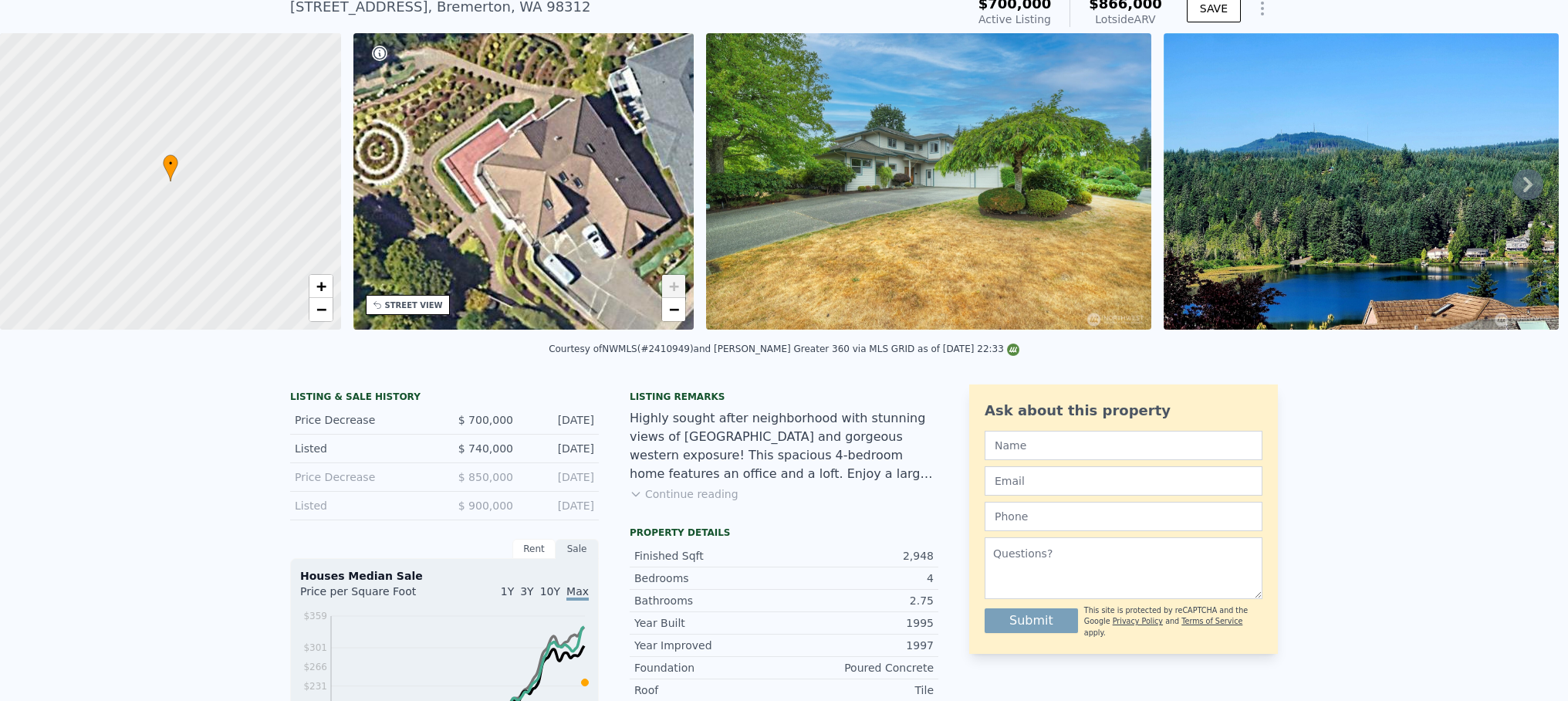
drag, startPoint x: 591, startPoint y: 287, endPoint x: 510, endPoint y: 164, distance: 147.3
click at [510, 164] on div "• + −" at bounding box center [524, 181] width 341 height 296
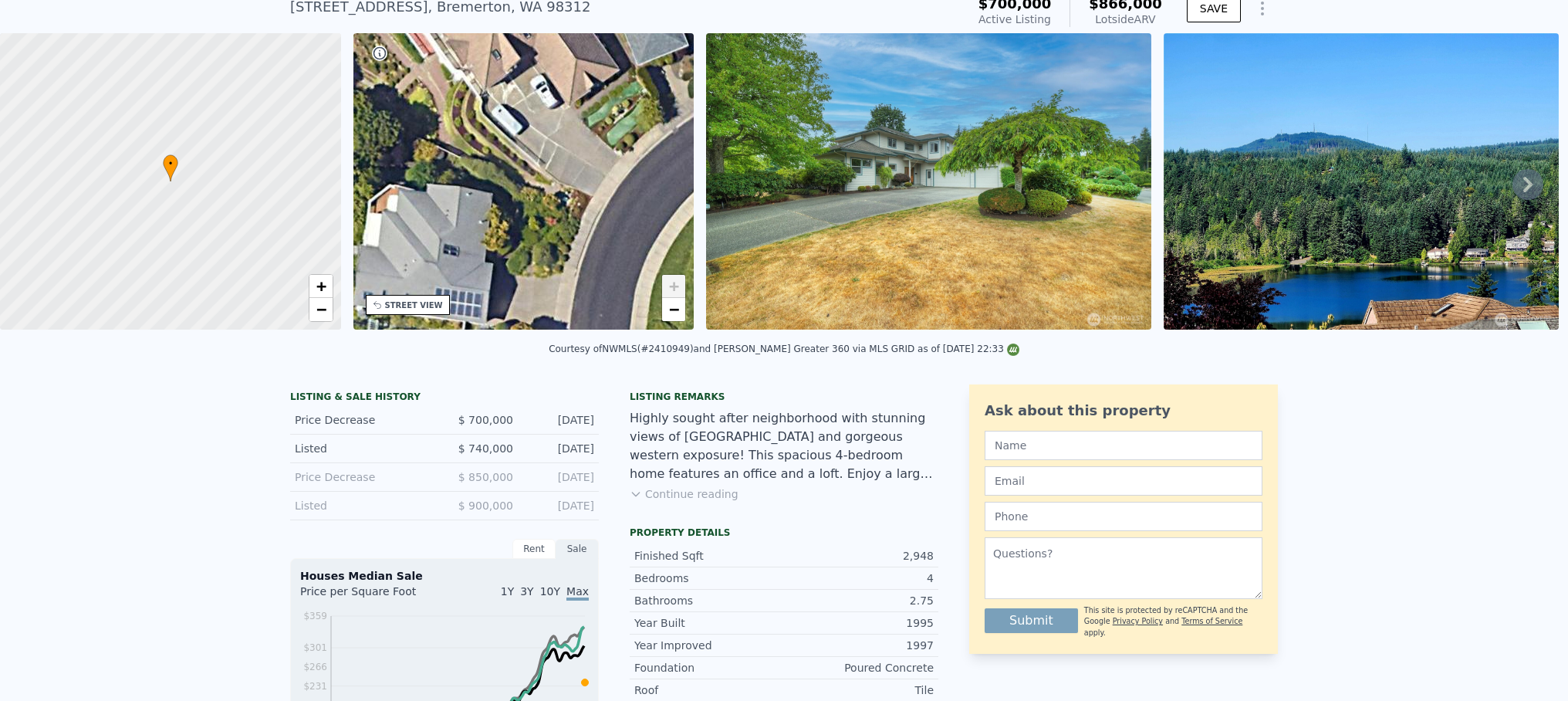
drag, startPoint x: 625, startPoint y: 285, endPoint x: 568, endPoint y: 166, distance: 131.9
click at [572, 149] on div "• + −" at bounding box center [524, 181] width 341 height 296
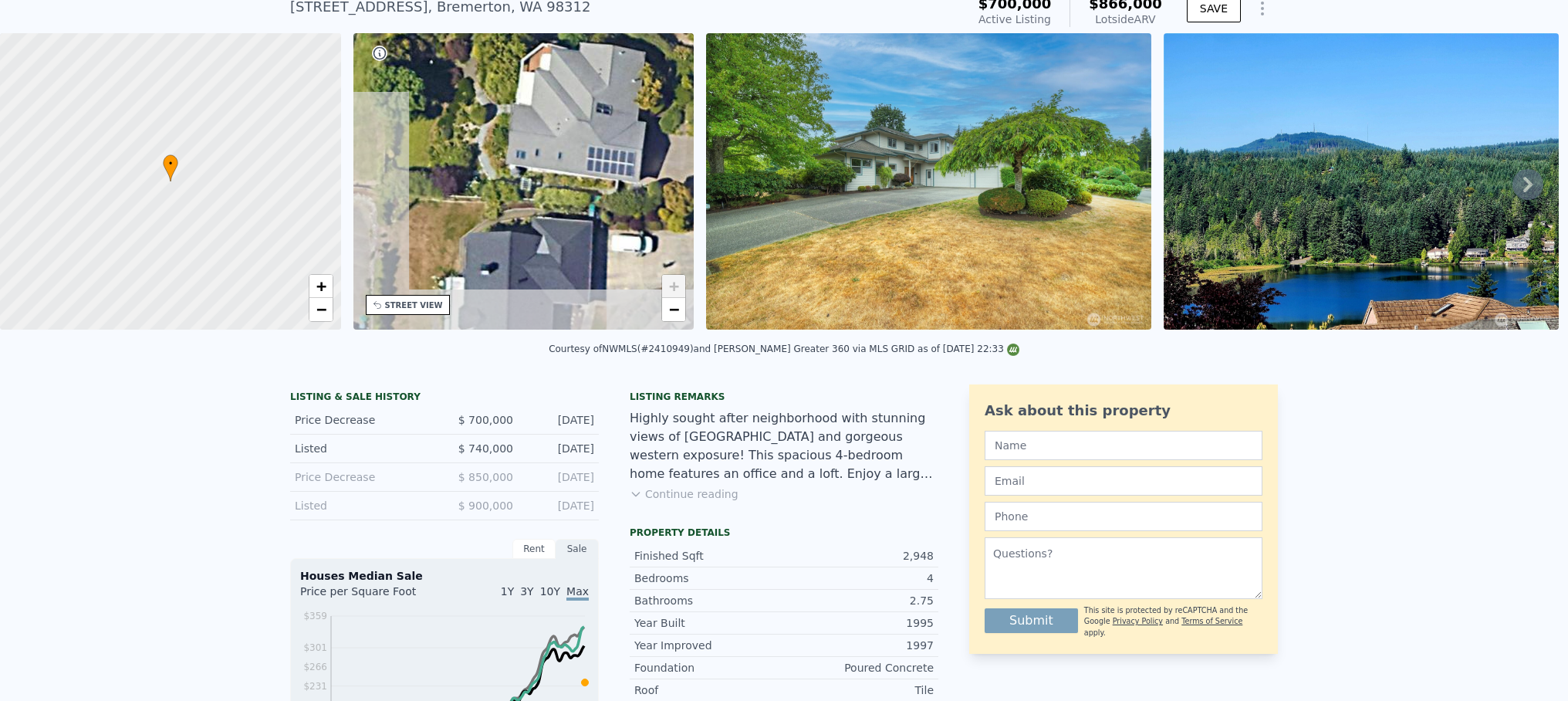
drag, startPoint x: 487, startPoint y: 258, endPoint x: 639, endPoint y: 119, distance: 206.0
click at [640, 118] on div "• + −" at bounding box center [524, 181] width 341 height 296
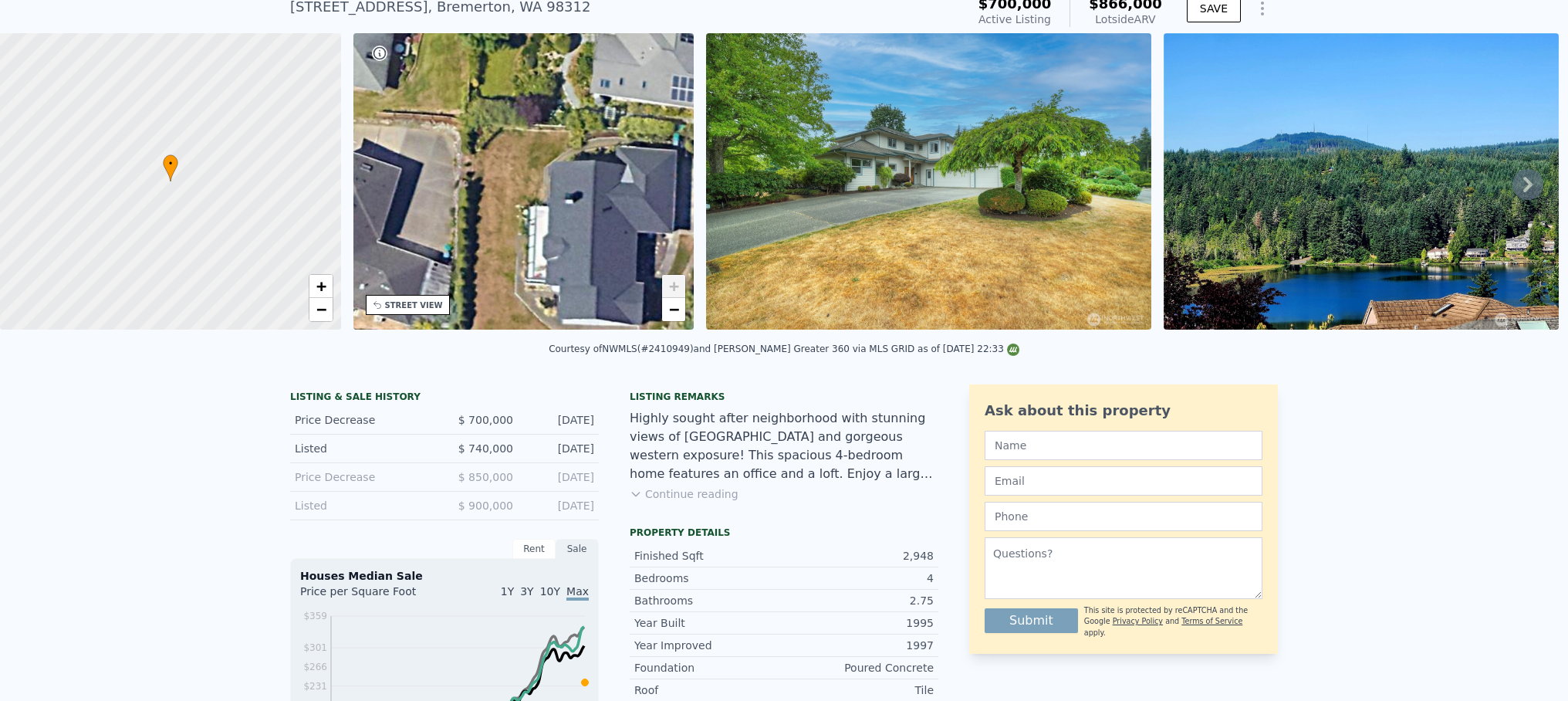
drag, startPoint x: 560, startPoint y: 258, endPoint x: 643, endPoint y: 187, distance: 109.2
click at [643, 187] on div "• + −" at bounding box center [524, 181] width 341 height 296
click at [679, 314] on link "−" at bounding box center [674, 310] width 23 height 23
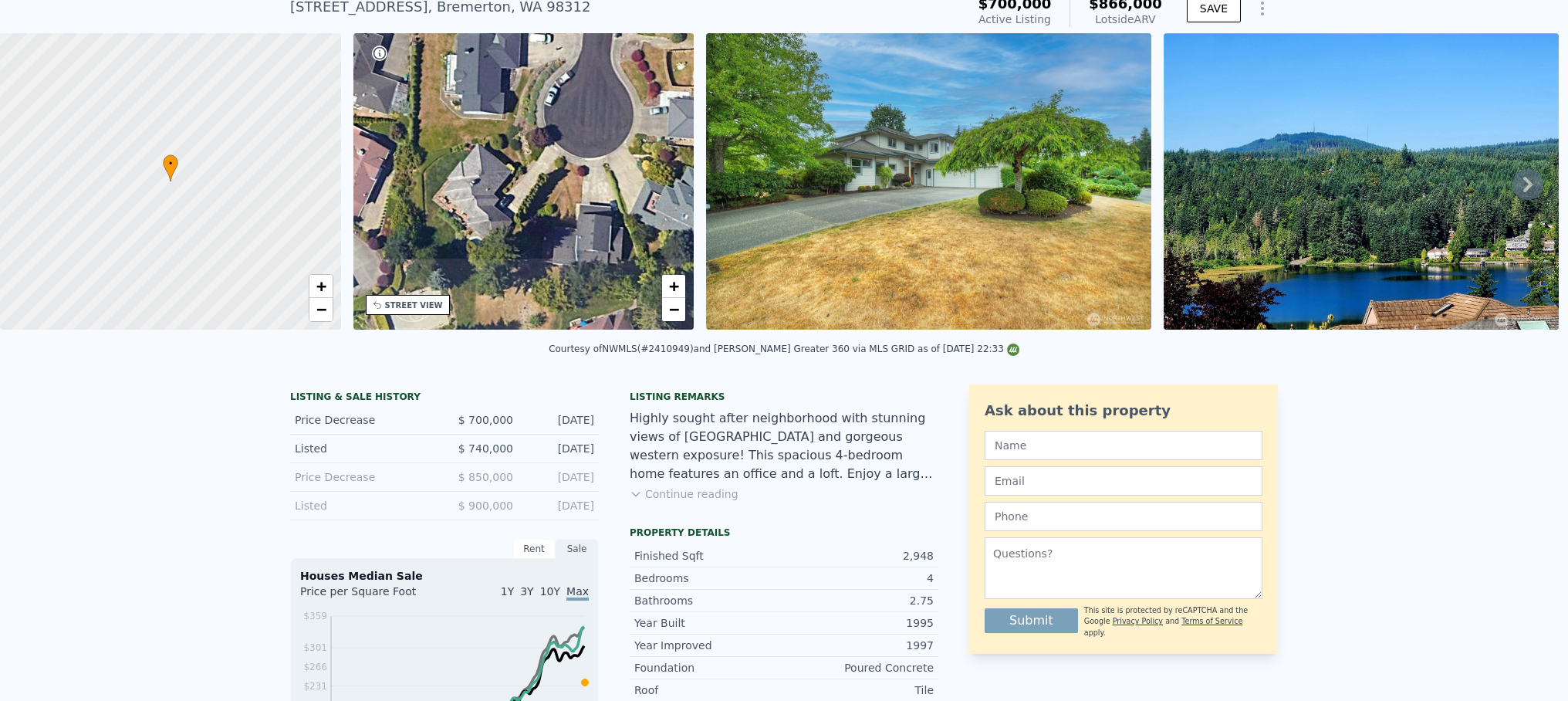
drag, startPoint x: 593, startPoint y: 276, endPoint x: 502, endPoint y: 133, distance: 169.5
click at [502, 133] on div "• + −" at bounding box center [524, 181] width 341 height 296
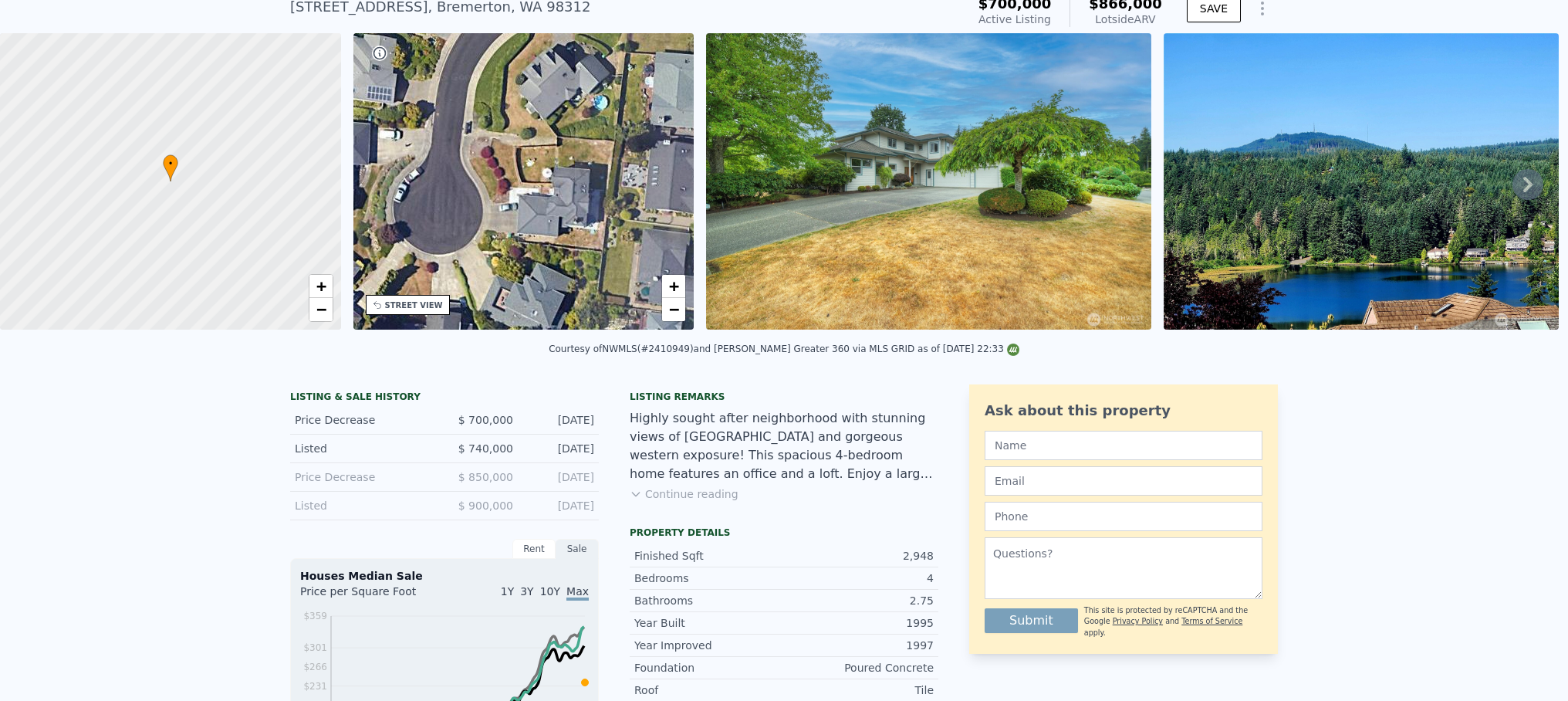
drag, startPoint x: 587, startPoint y: 147, endPoint x: 472, endPoint y: 247, distance: 152.4
click at [472, 247] on div "• + −" at bounding box center [524, 181] width 341 height 296
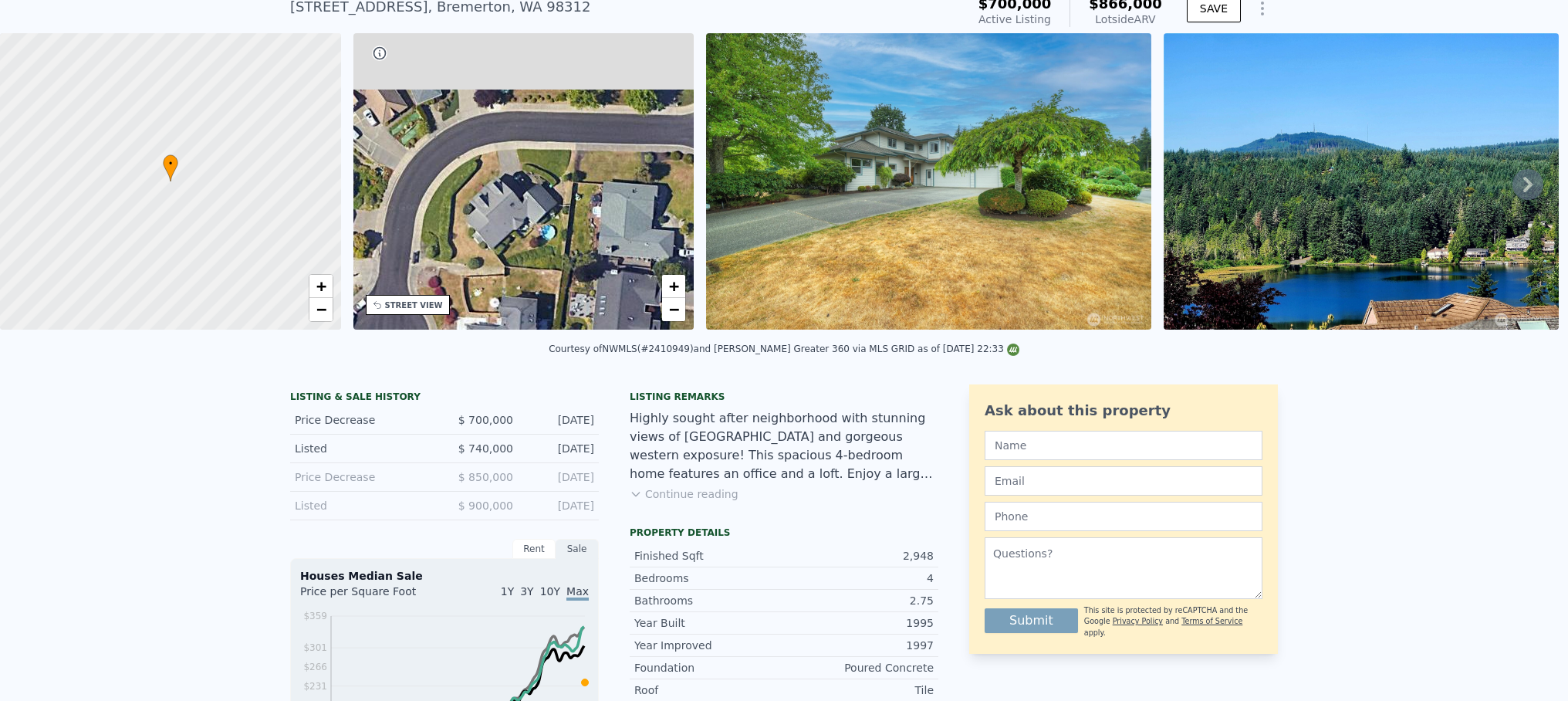
drag, startPoint x: 561, startPoint y: 154, endPoint x: 508, endPoint y: 283, distance: 139.5
click at [508, 283] on div "• + −" at bounding box center [524, 181] width 341 height 296
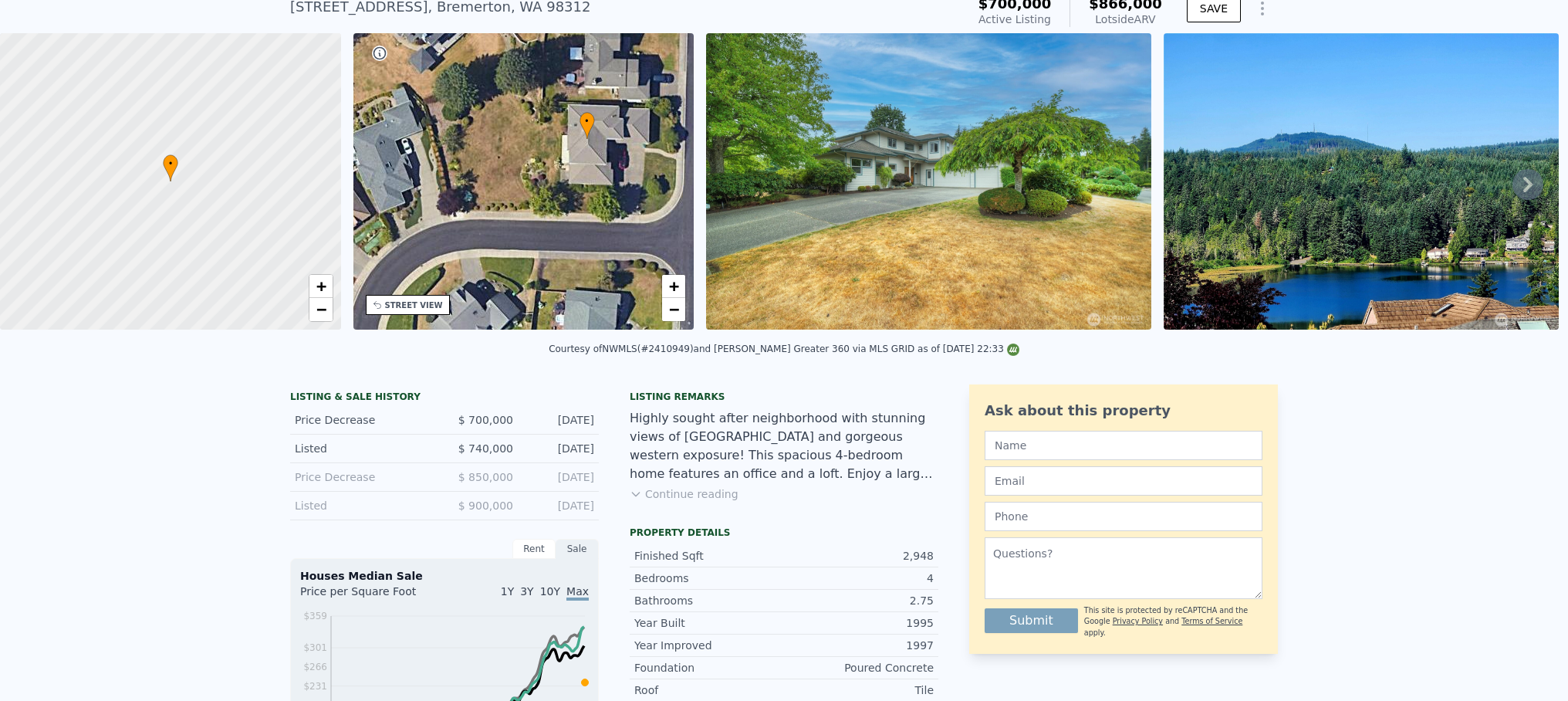
drag, startPoint x: 577, startPoint y: 151, endPoint x: 540, endPoint y: 259, distance: 114.2
click at [540, 259] on div "• + −" at bounding box center [524, 181] width 341 height 296
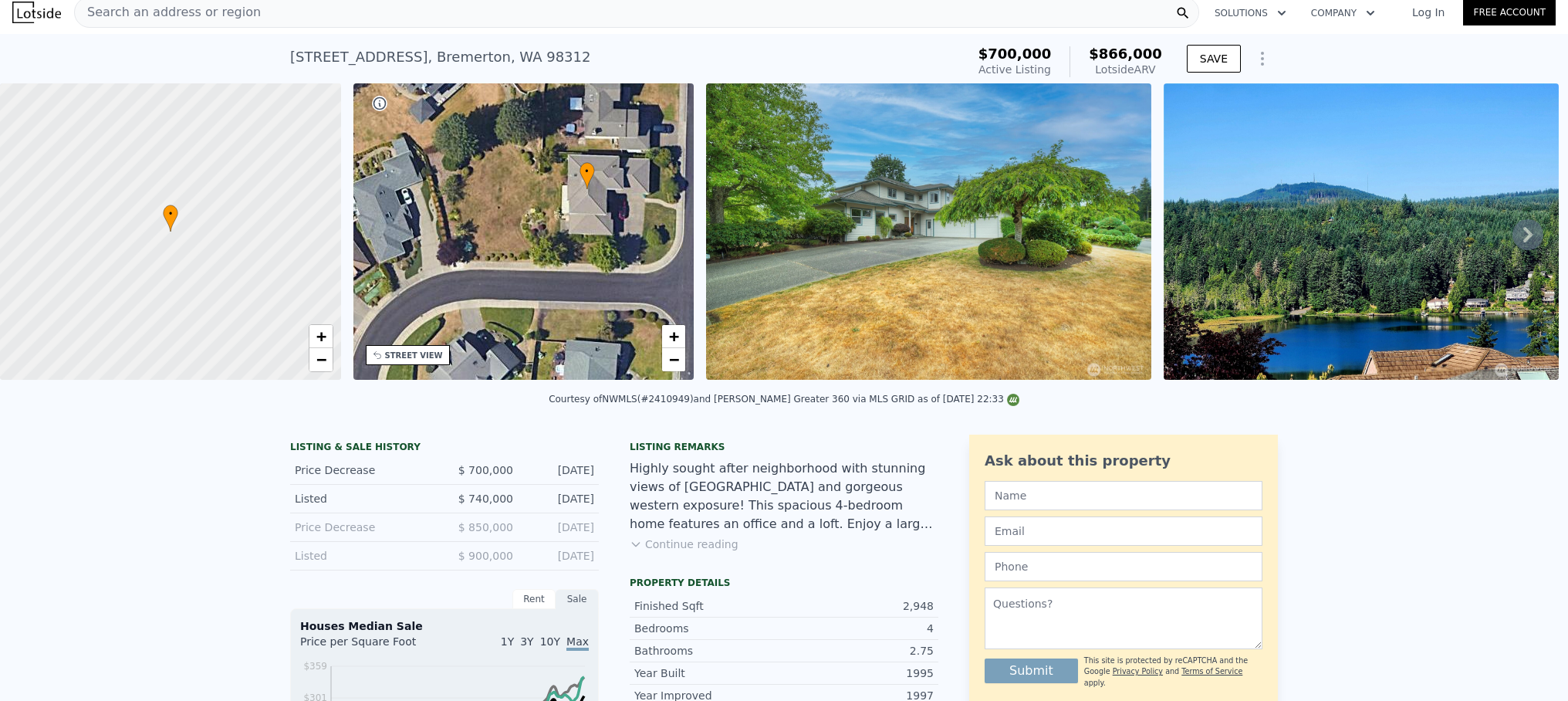
scroll to position [13, 0]
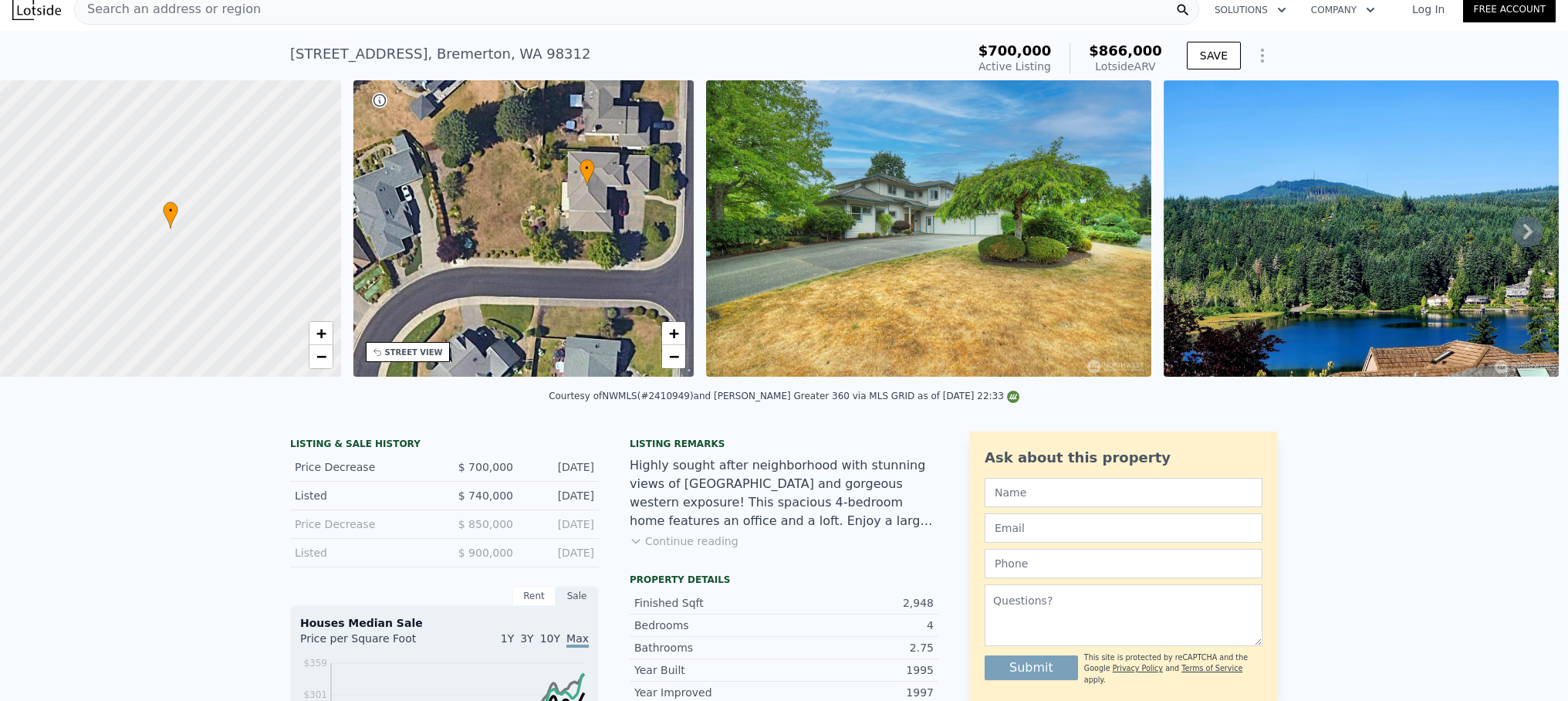
click at [686, 549] on button "Continue reading" at bounding box center [684, 541] width 108 height 15
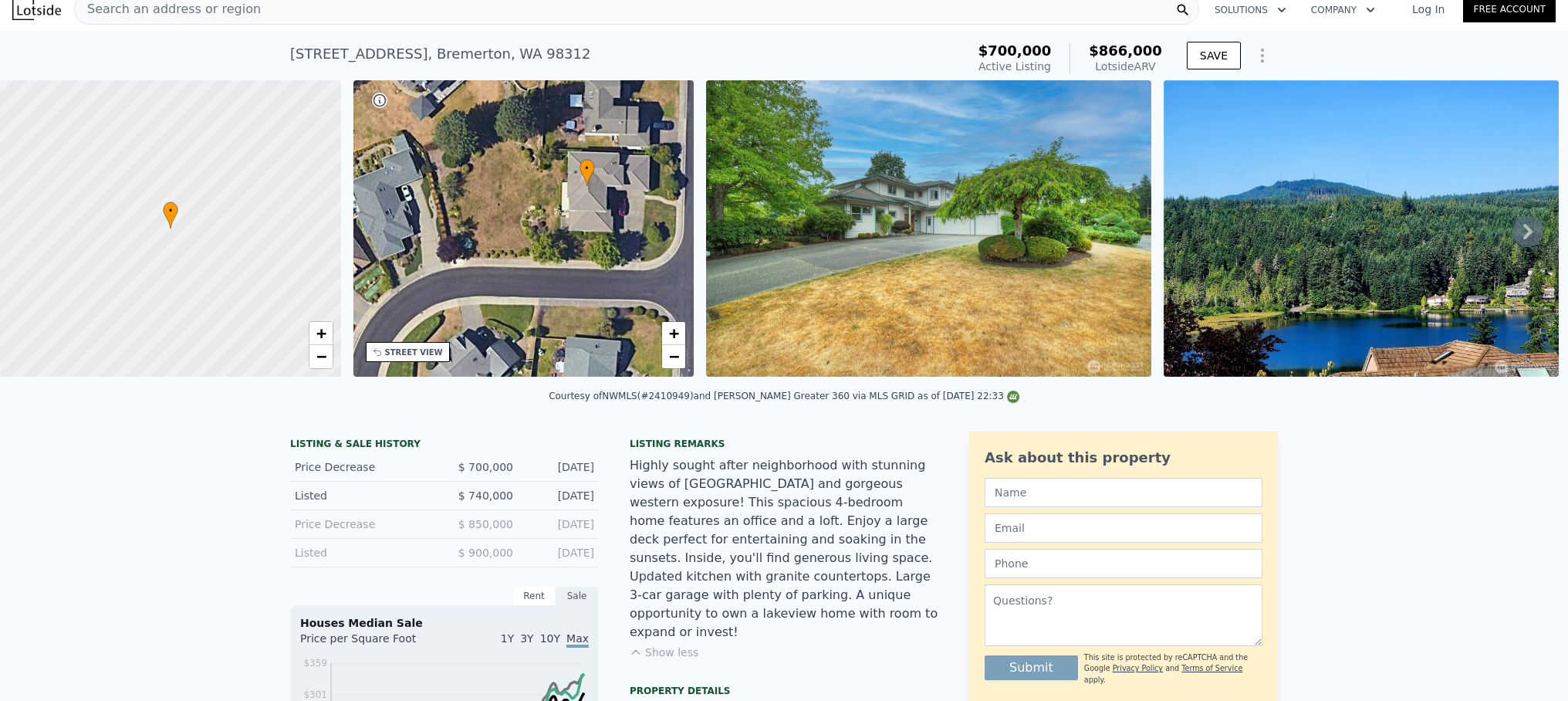
click at [1524, 234] on icon at bounding box center [1528, 231] width 9 height 15
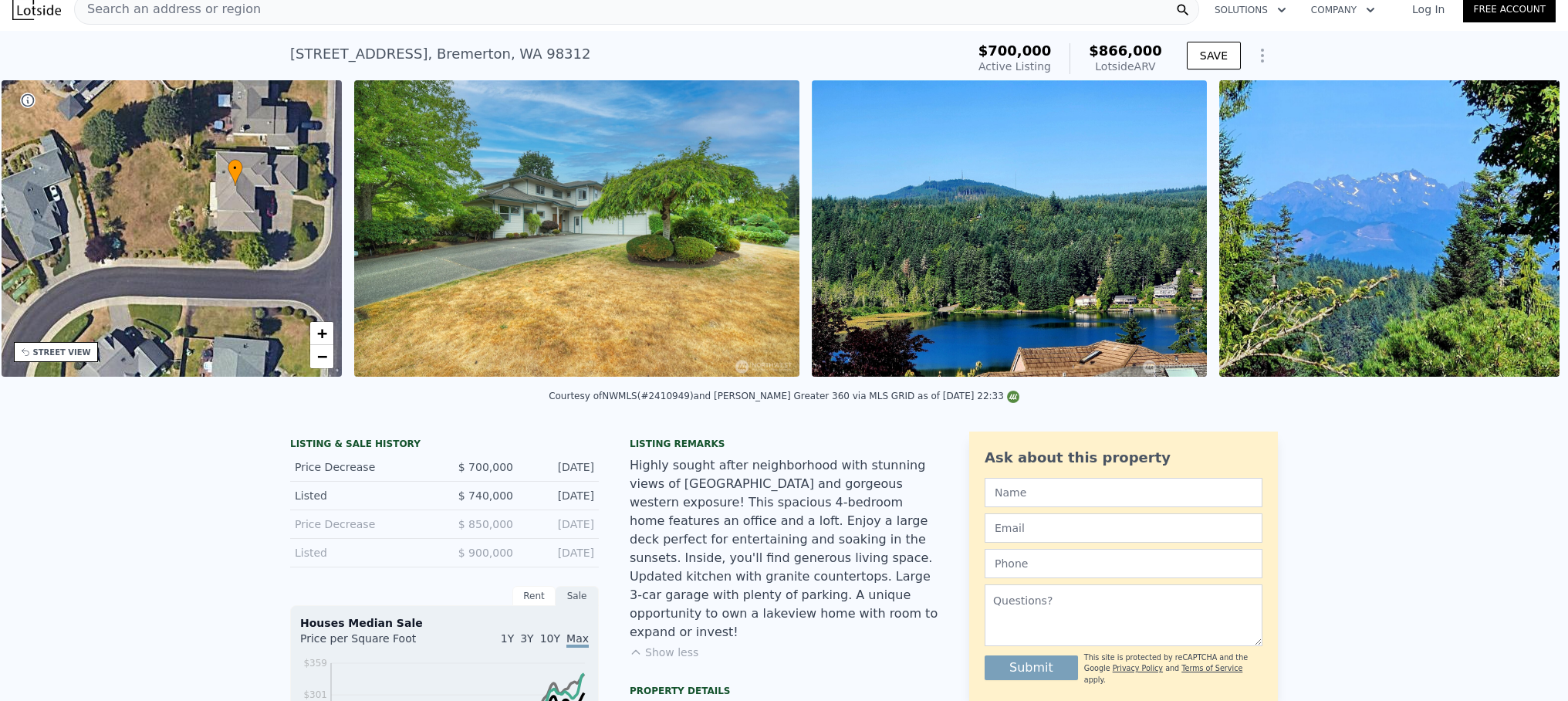
scroll to position [0, 359]
click at [1516, 236] on img at bounding box center [1389, 228] width 341 height 296
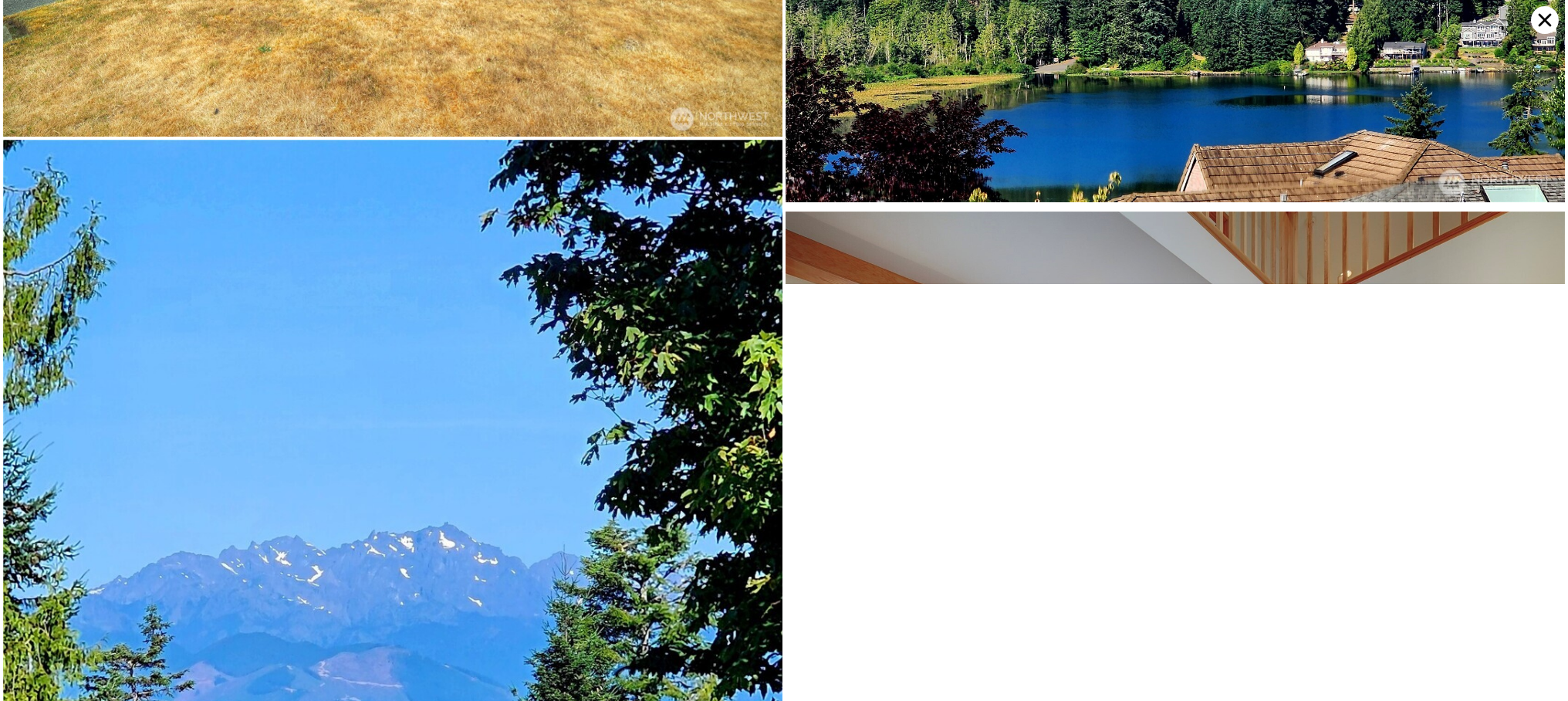
scroll to position [0, 0]
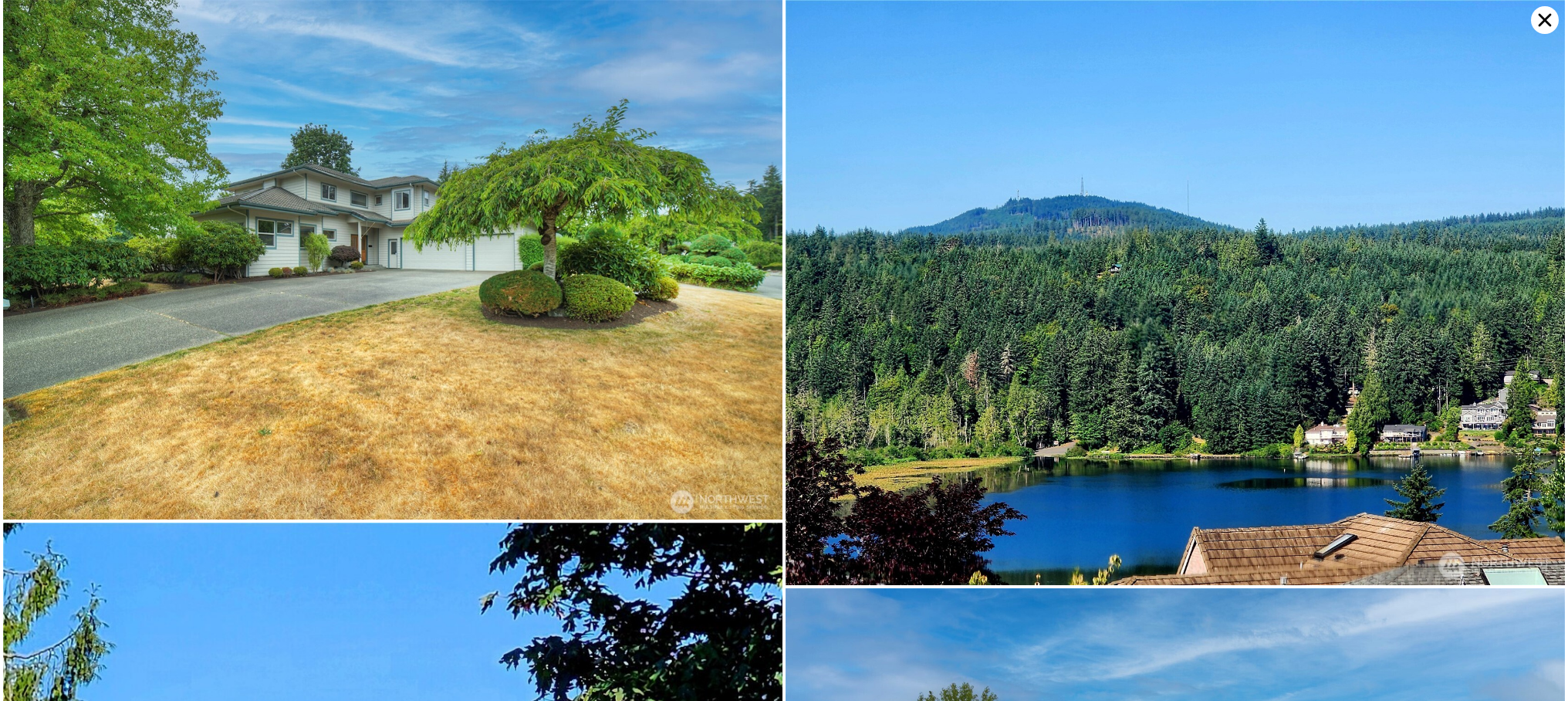
click at [1539, 20] on icon at bounding box center [1545, 19] width 28 height 28
